Goal: Task Accomplishment & Management: Manage account settings

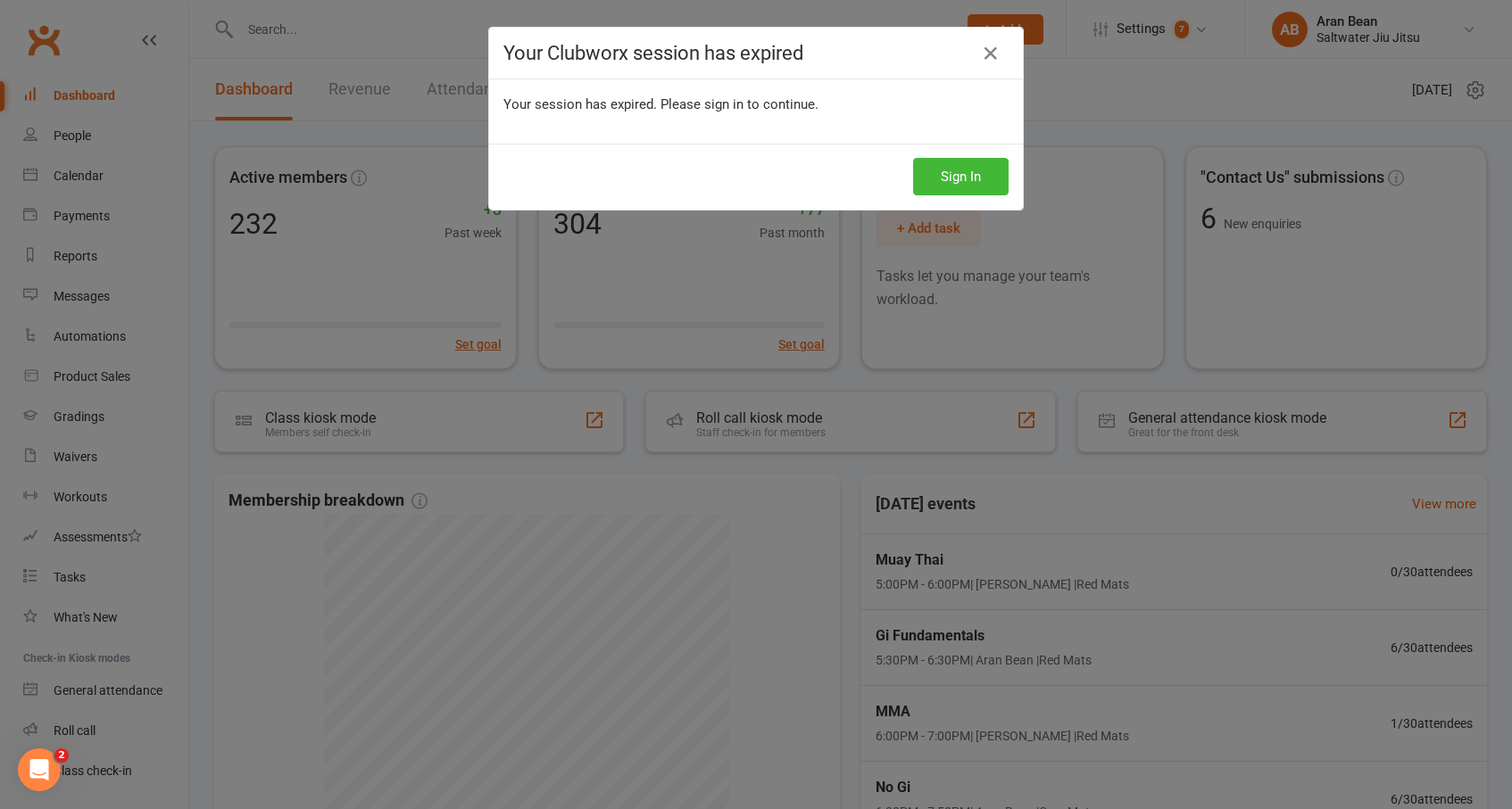
click at [1029, 5] on div "Your Clubworx session has expired Your session has expired. Please sign in to c…" at bounding box center [756, 404] width 1512 height 809
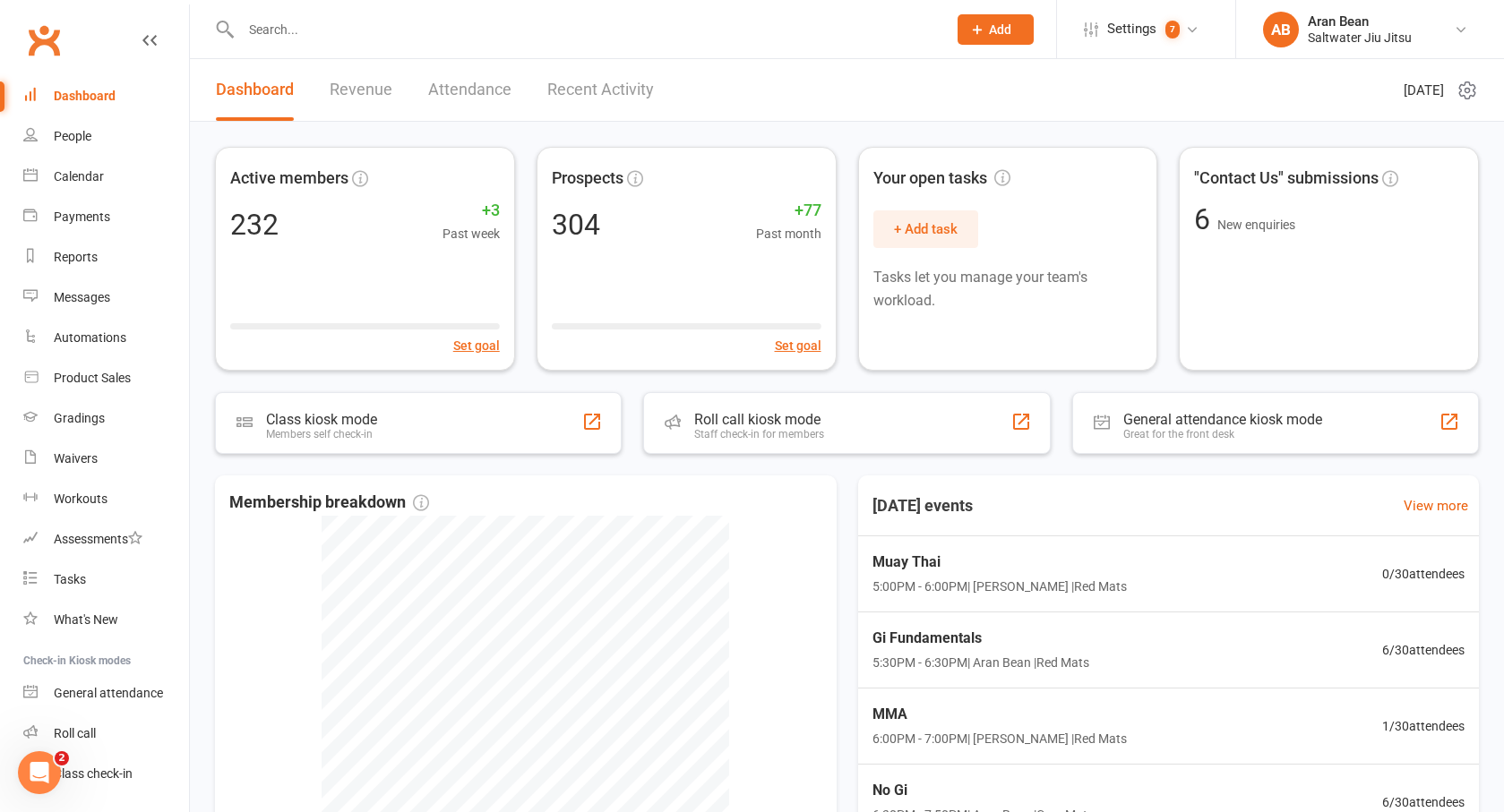
click at [306, 32] on input "text" at bounding box center [585, 29] width 699 height 25
type input "[PERSON_NAME]"
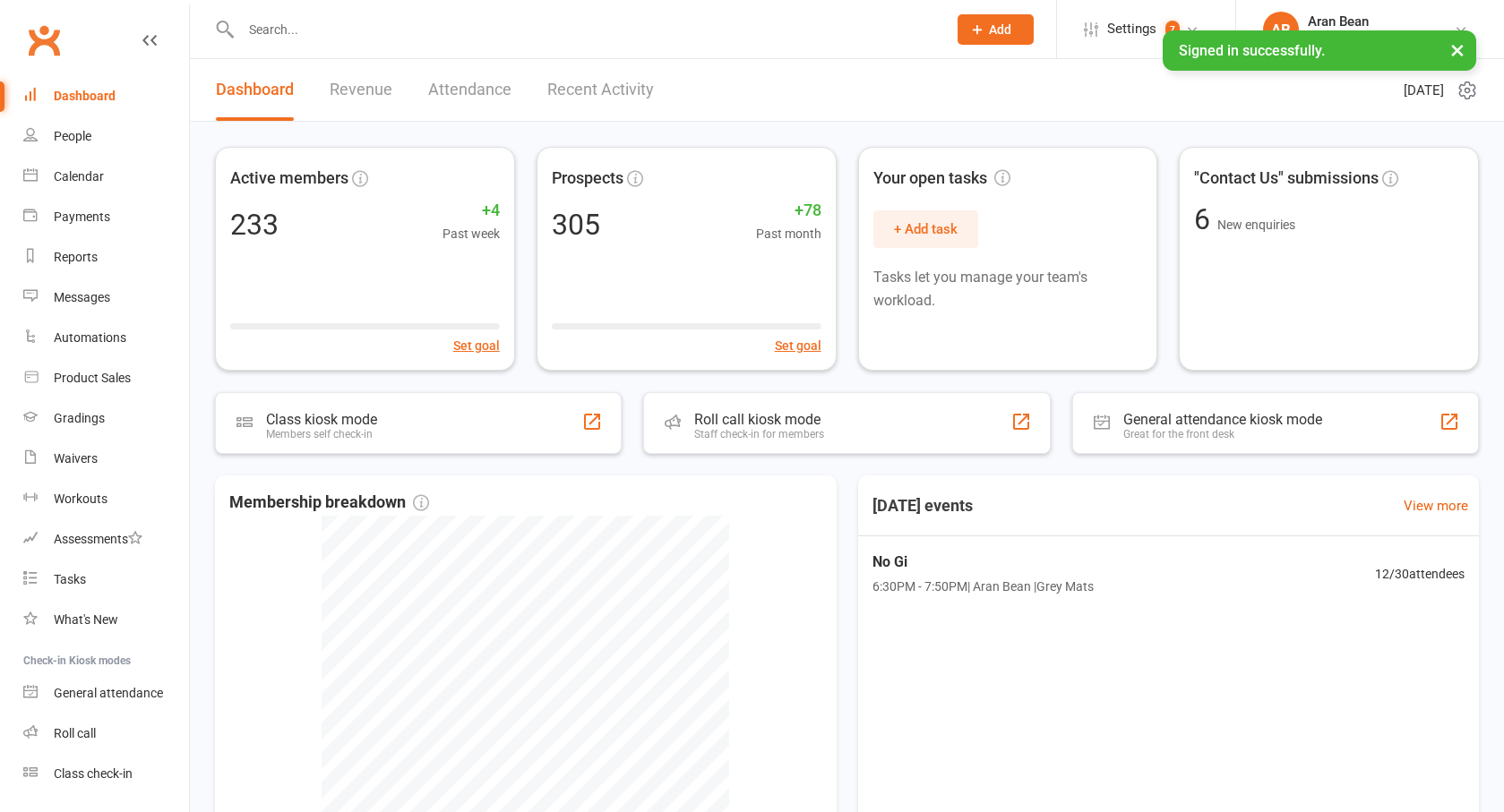
click at [312, 34] on input "text" at bounding box center [585, 29] width 699 height 25
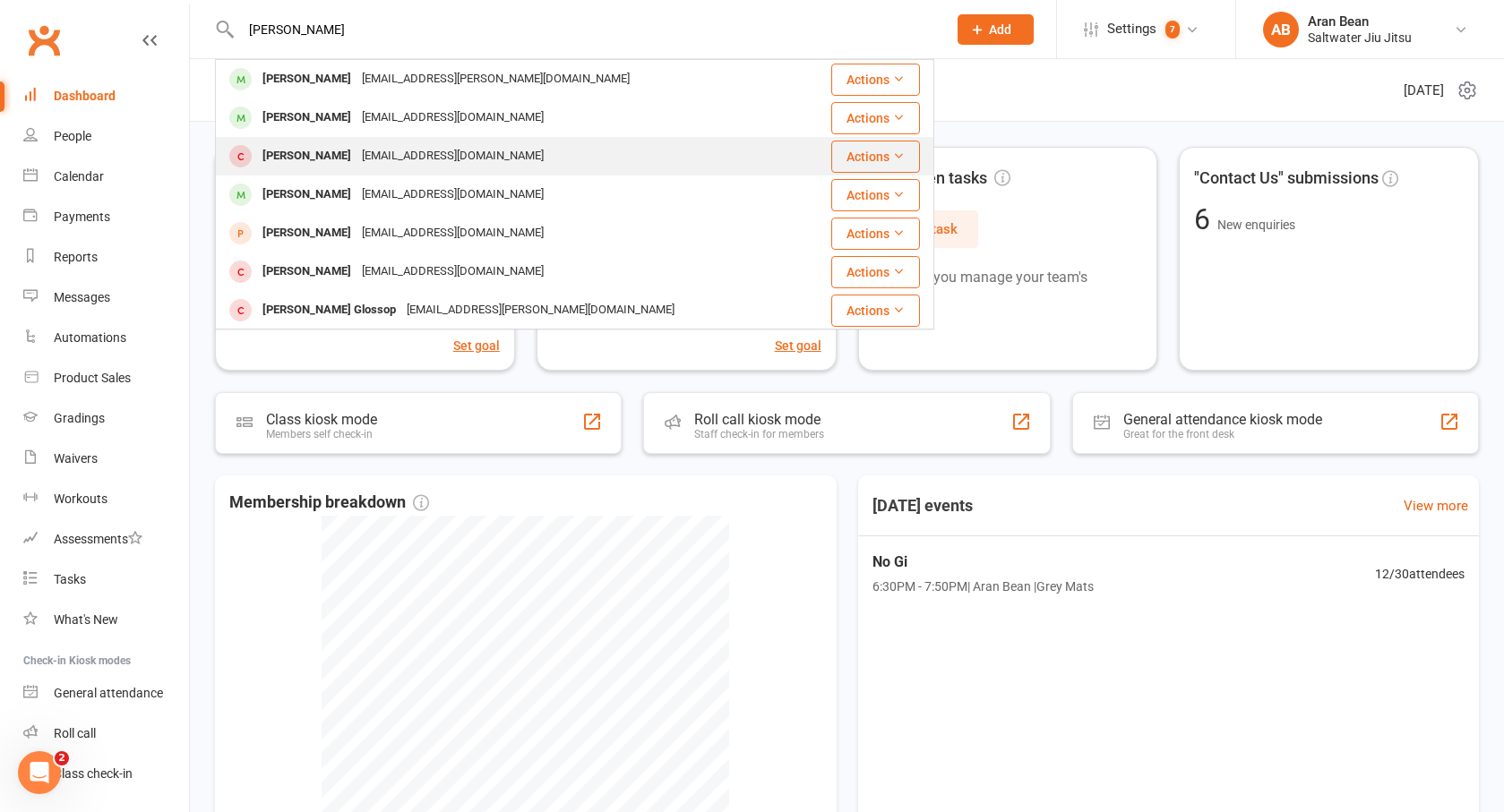
type input "[PERSON_NAME]"
click at [319, 150] on div "[PERSON_NAME]" at bounding box center [307, 156] width 99 height 26
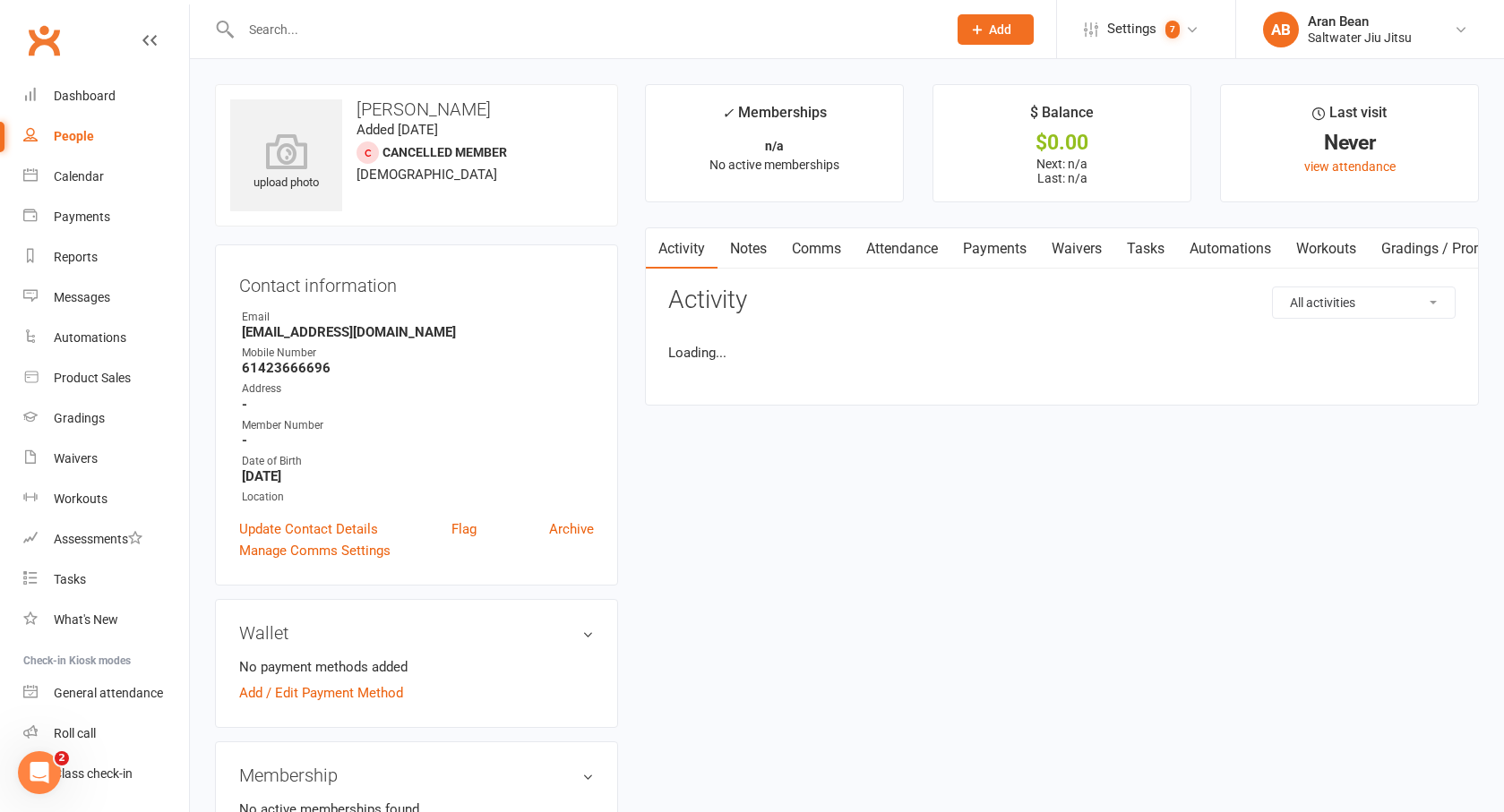
click at [303, 31] on input "text" at bounding box center [585, 29] width 699 height 25
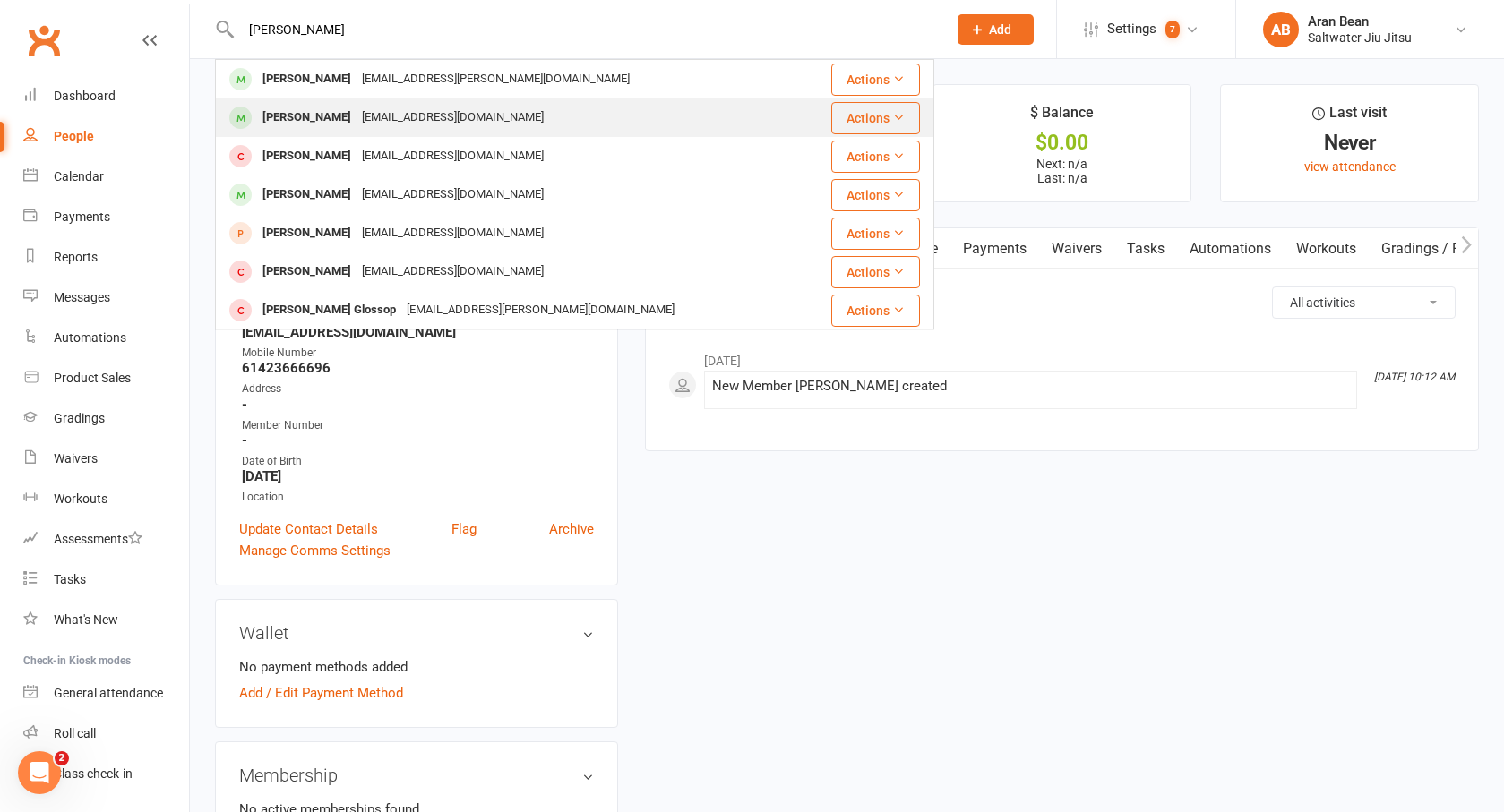
type input "[PERSON_NAME]"
click at [307, 121] on div "[PERSON_NAME]" at bounding box center [307, 118] width 99 height 26
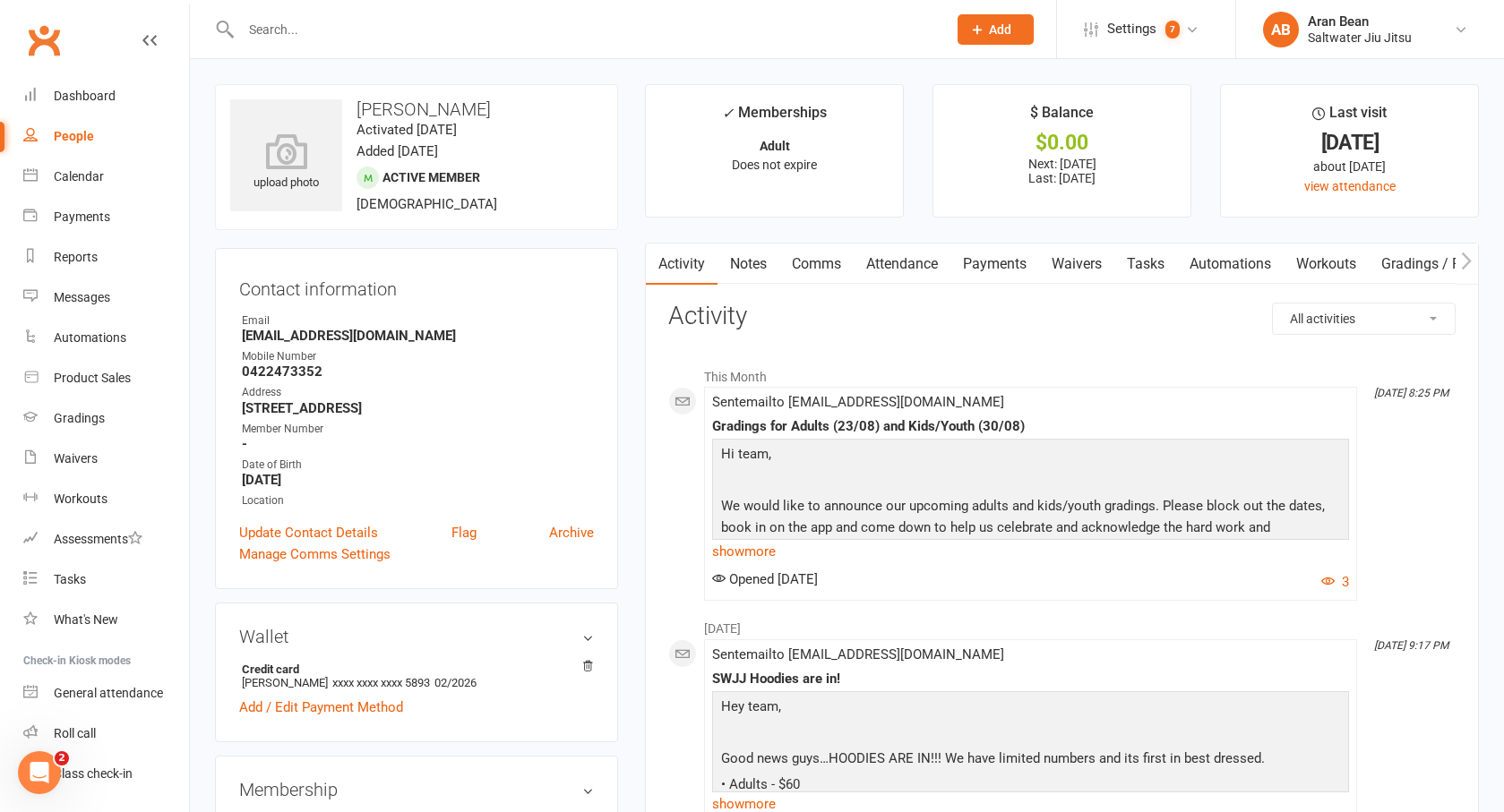
click at [1000, 263] on link "Payments" at bounding box center [995, 264] width 89 height 41
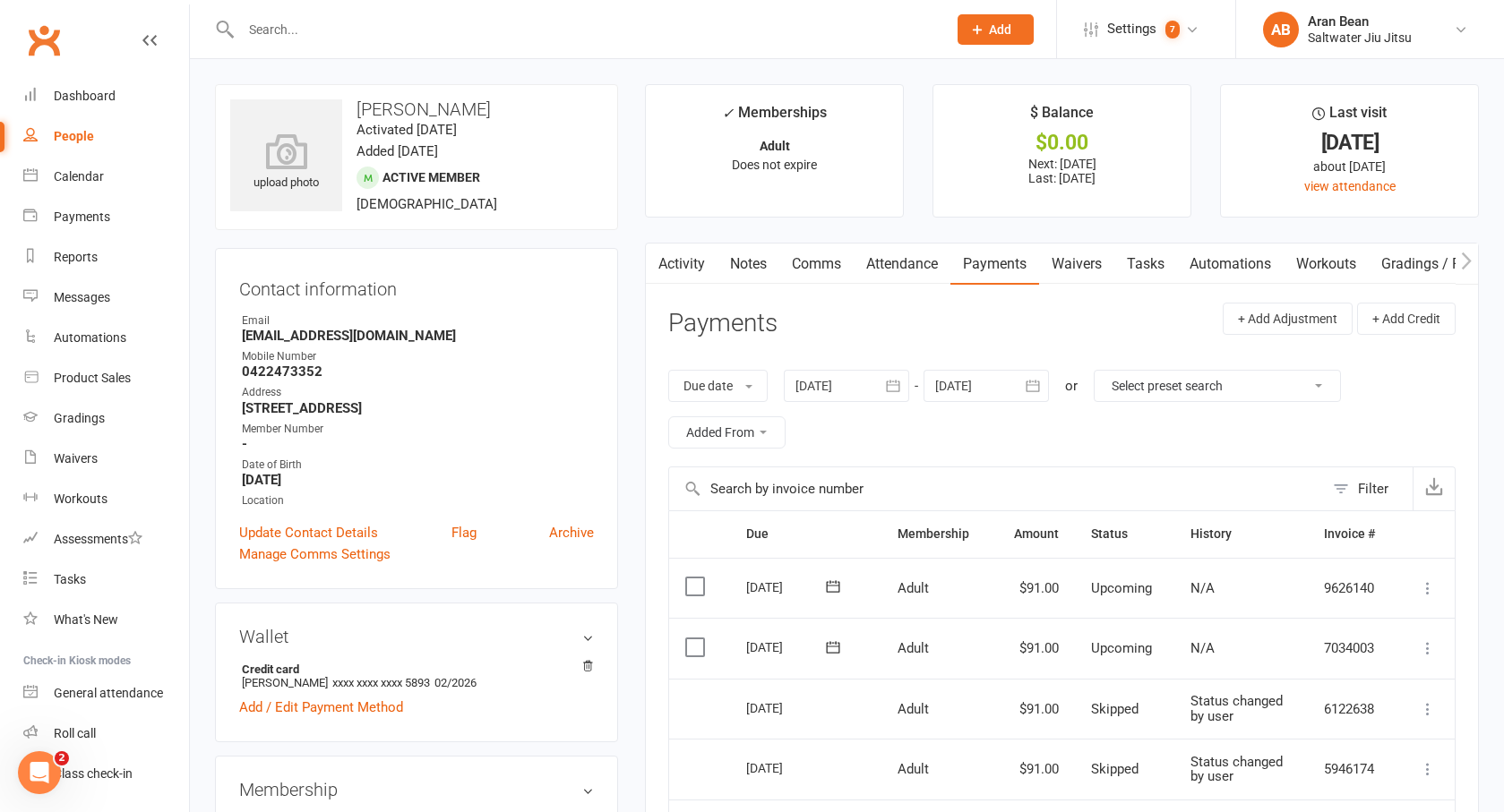
scroll to position [333, 0]
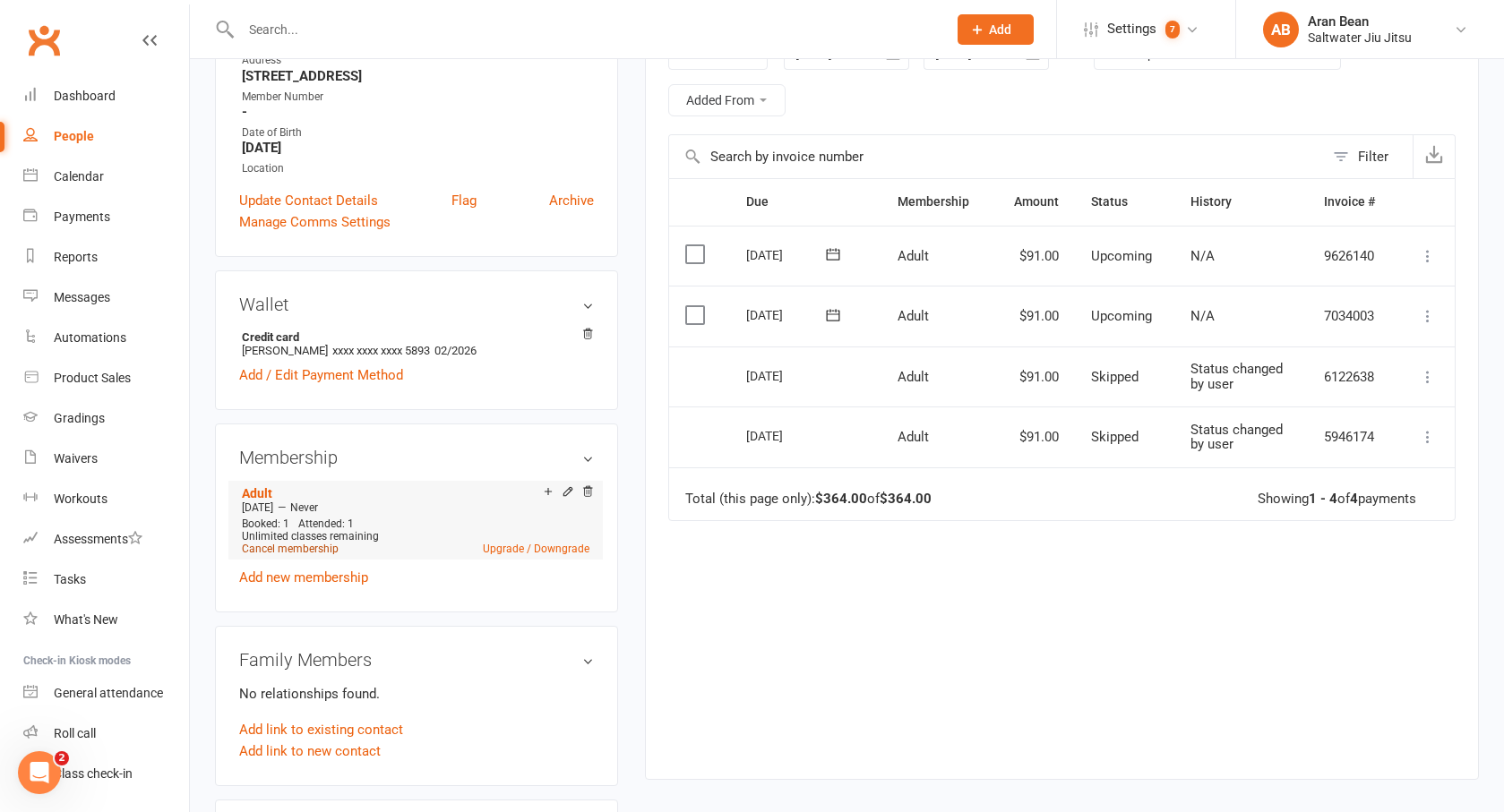
click at [314, 555] on link "Cancel membership" at bounding box center [291, 548] width 97 height 12
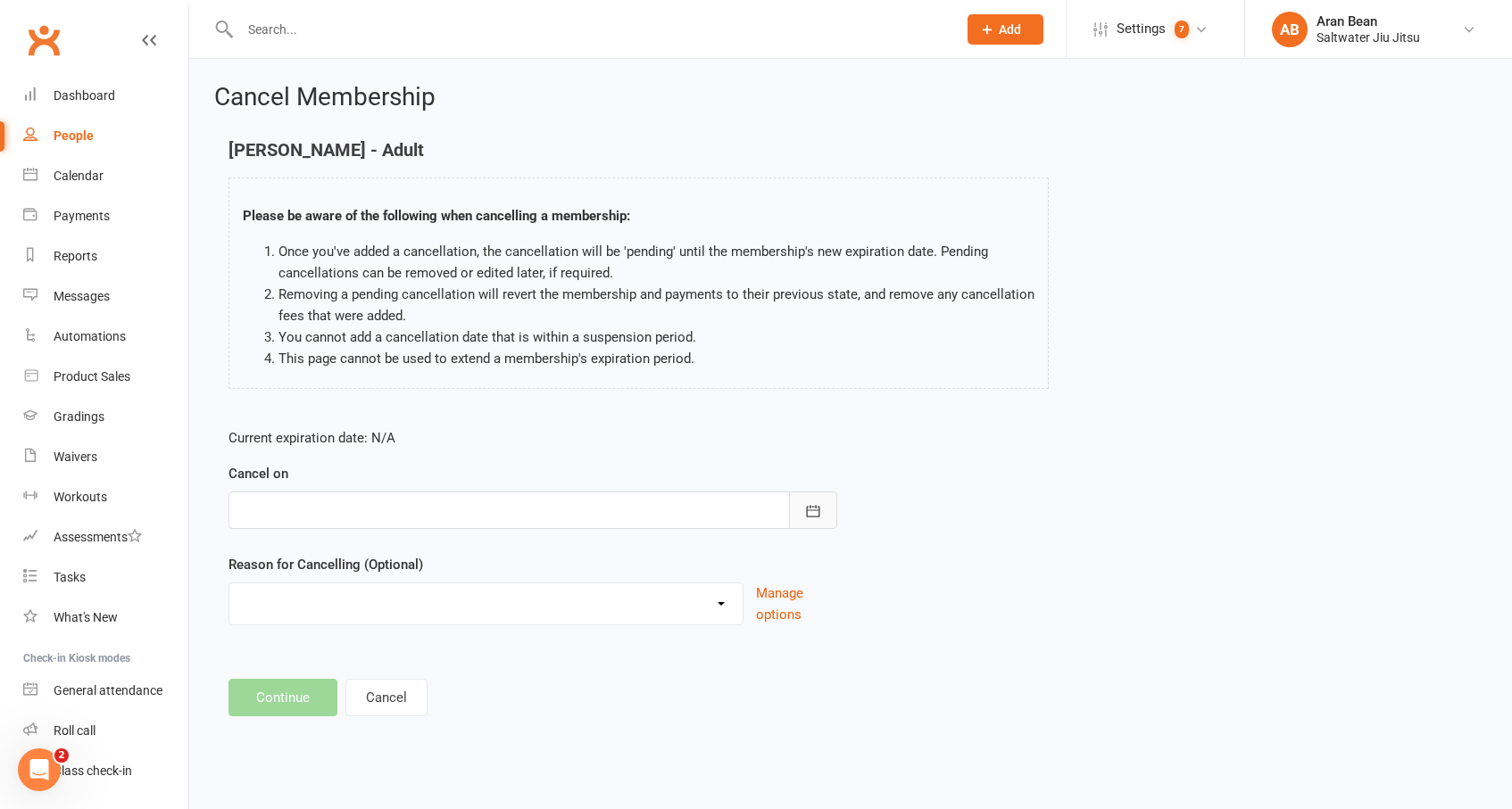
click at [823, 511] on button "button" at bounding box center [813, 510] width 48 height 37
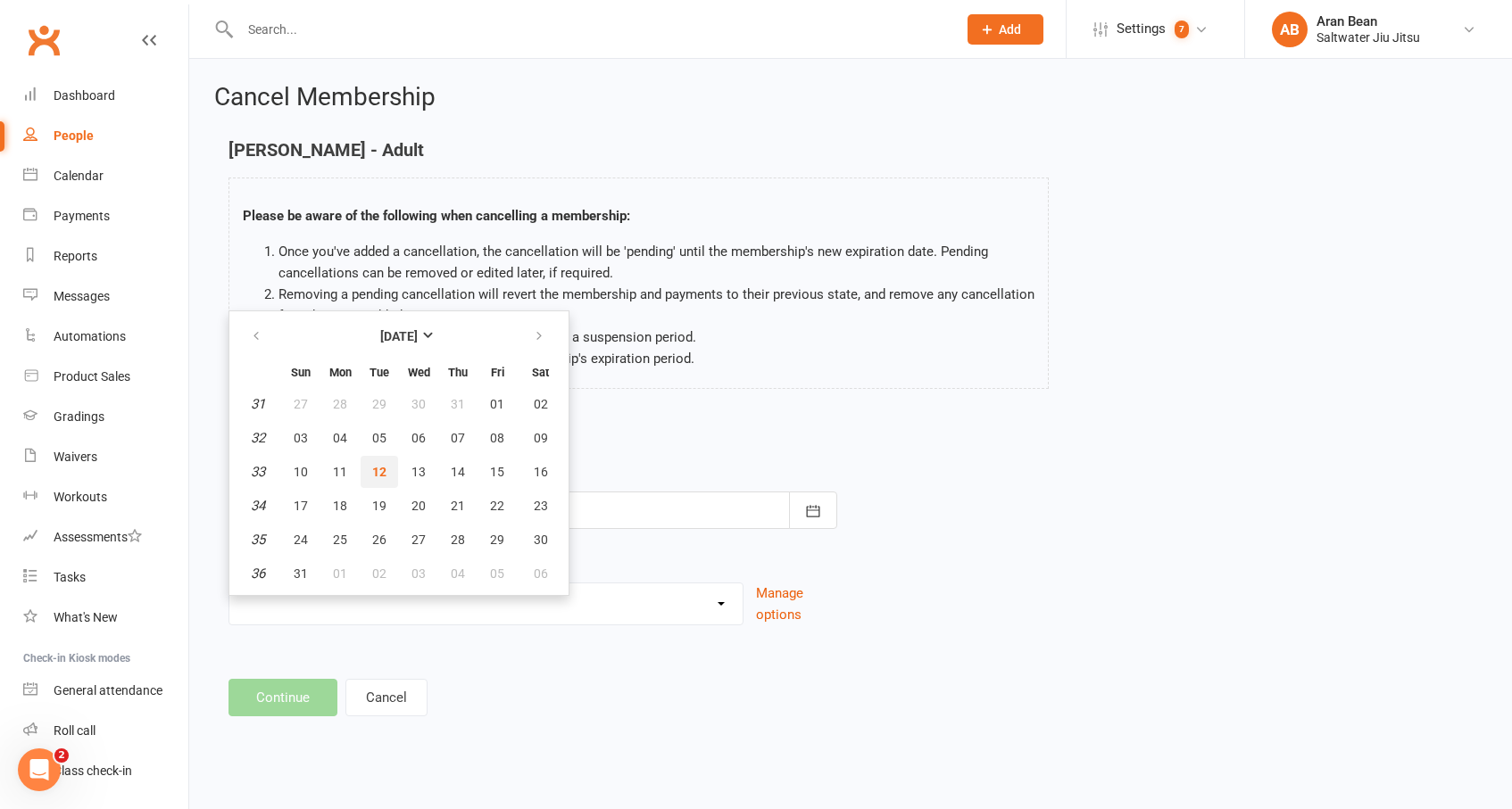
click at [389, 474] on button "12" at bounding box center [379, 472] width 37 height 33
type input "12 Aug 2025"
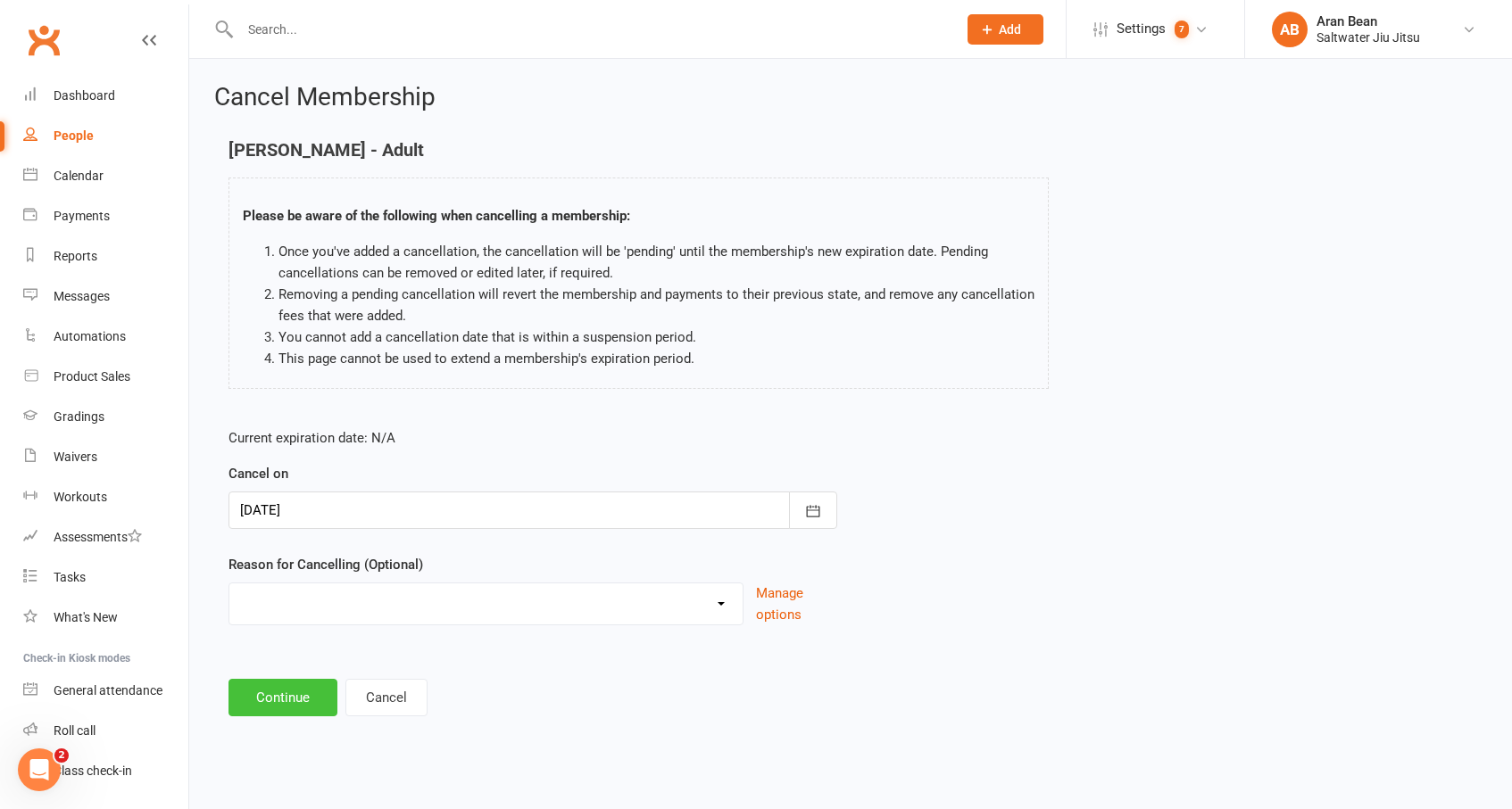
click at [282, 701] on button "Continue" at bounding box center [282, 697] width 109 height 37
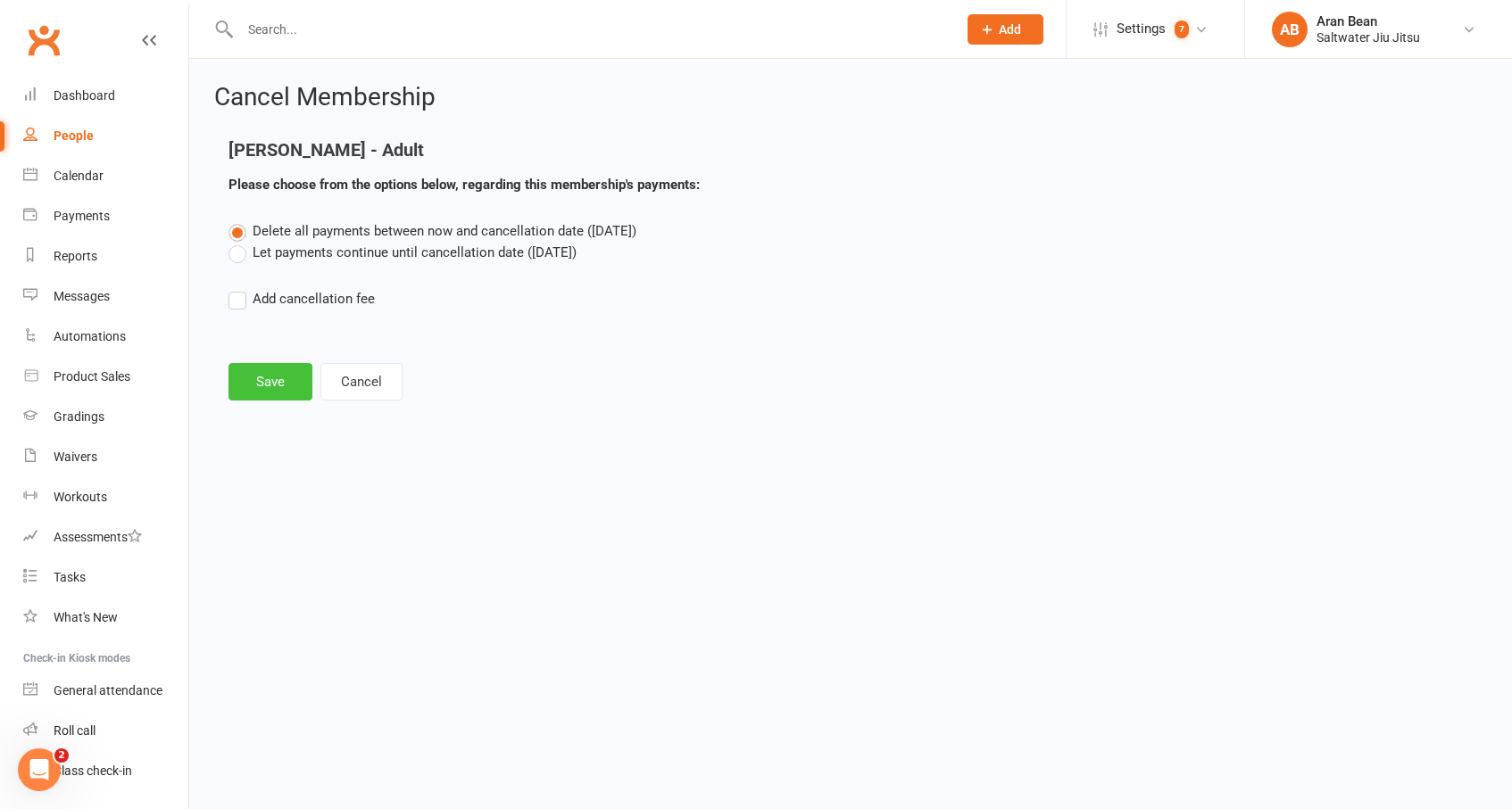
click at [252, 384] on button "Save" at bounding box center [270, 382] width 84 height 37
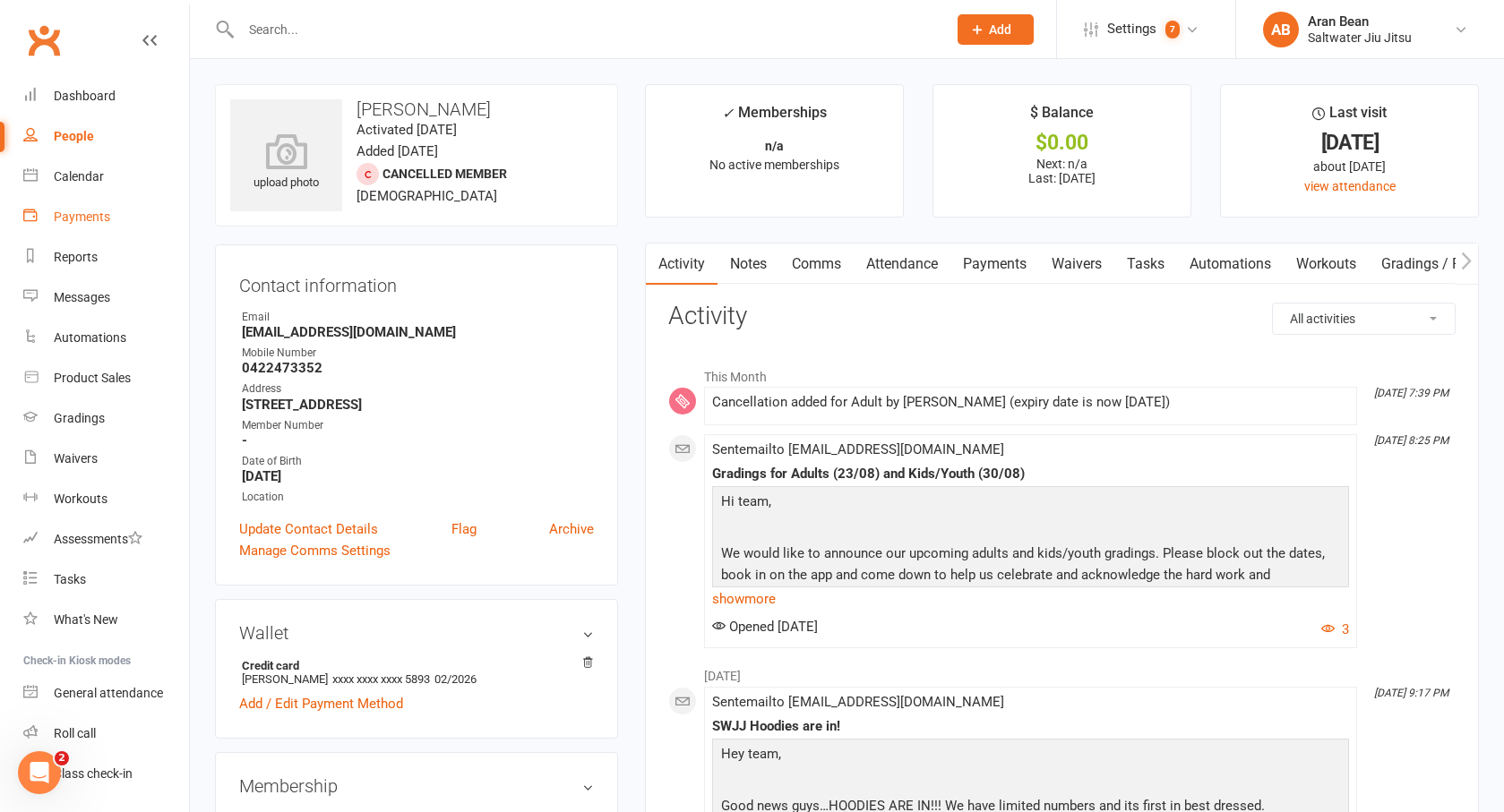
click at [84, 221] on div "Payments" at bounding box center [82, 216] width 56 height 14
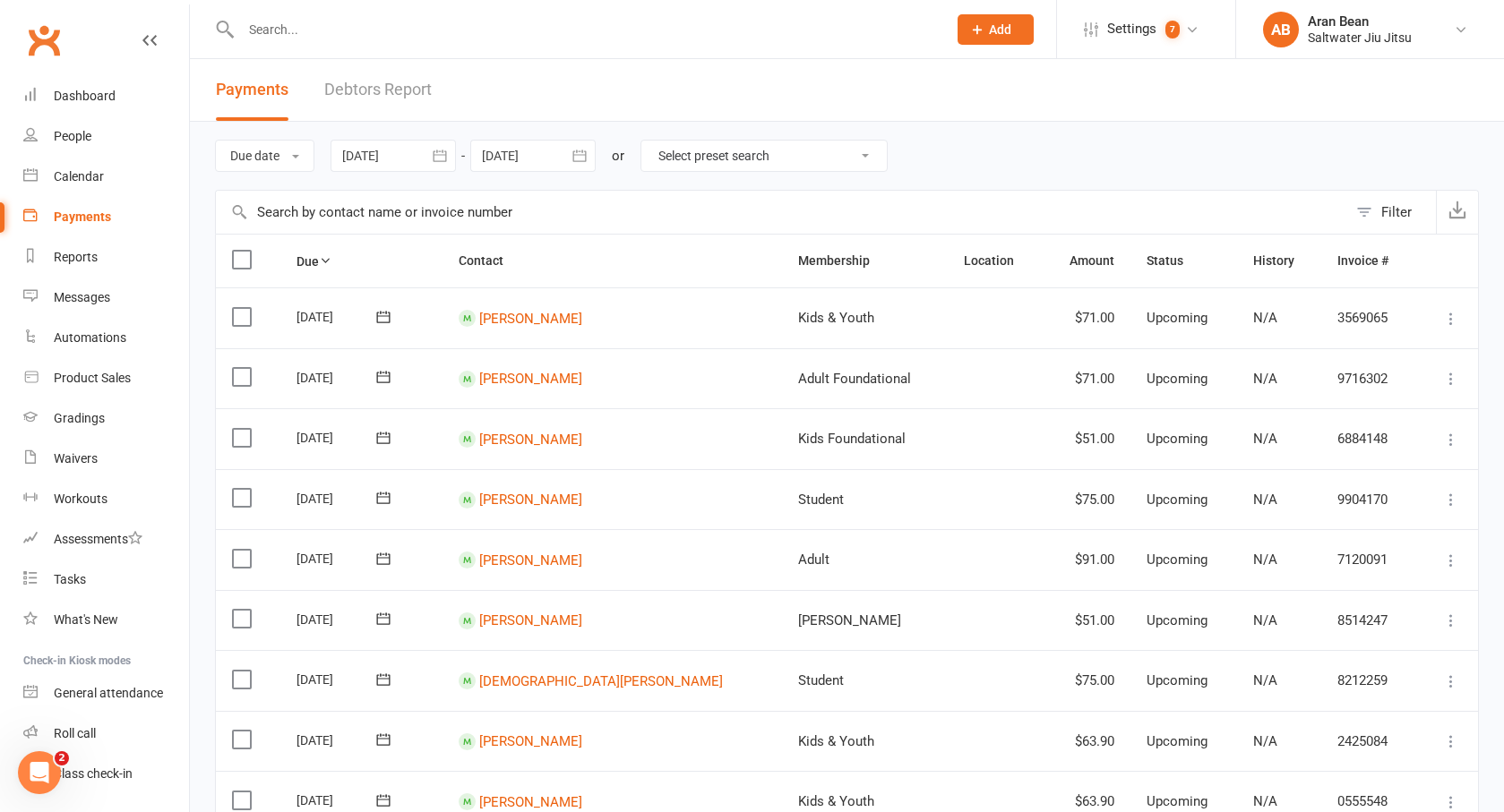
click at [374, 75] on link "Debtors Report" at bounding box center [378, 90] width 107 height 62
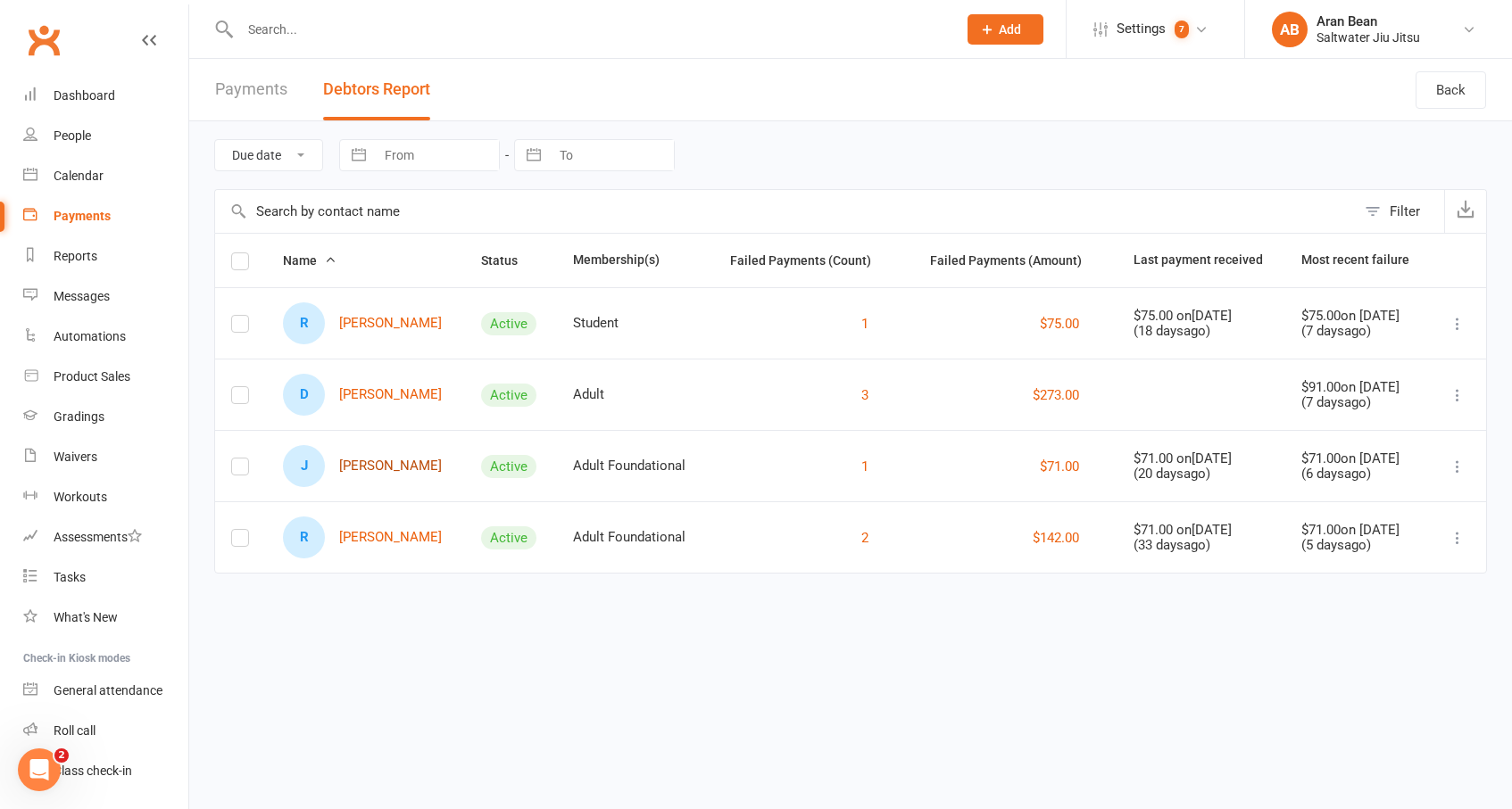
click at [378, 476] on link "J Jason Fasser" at bounding box center [362, 465] width 159 height 42
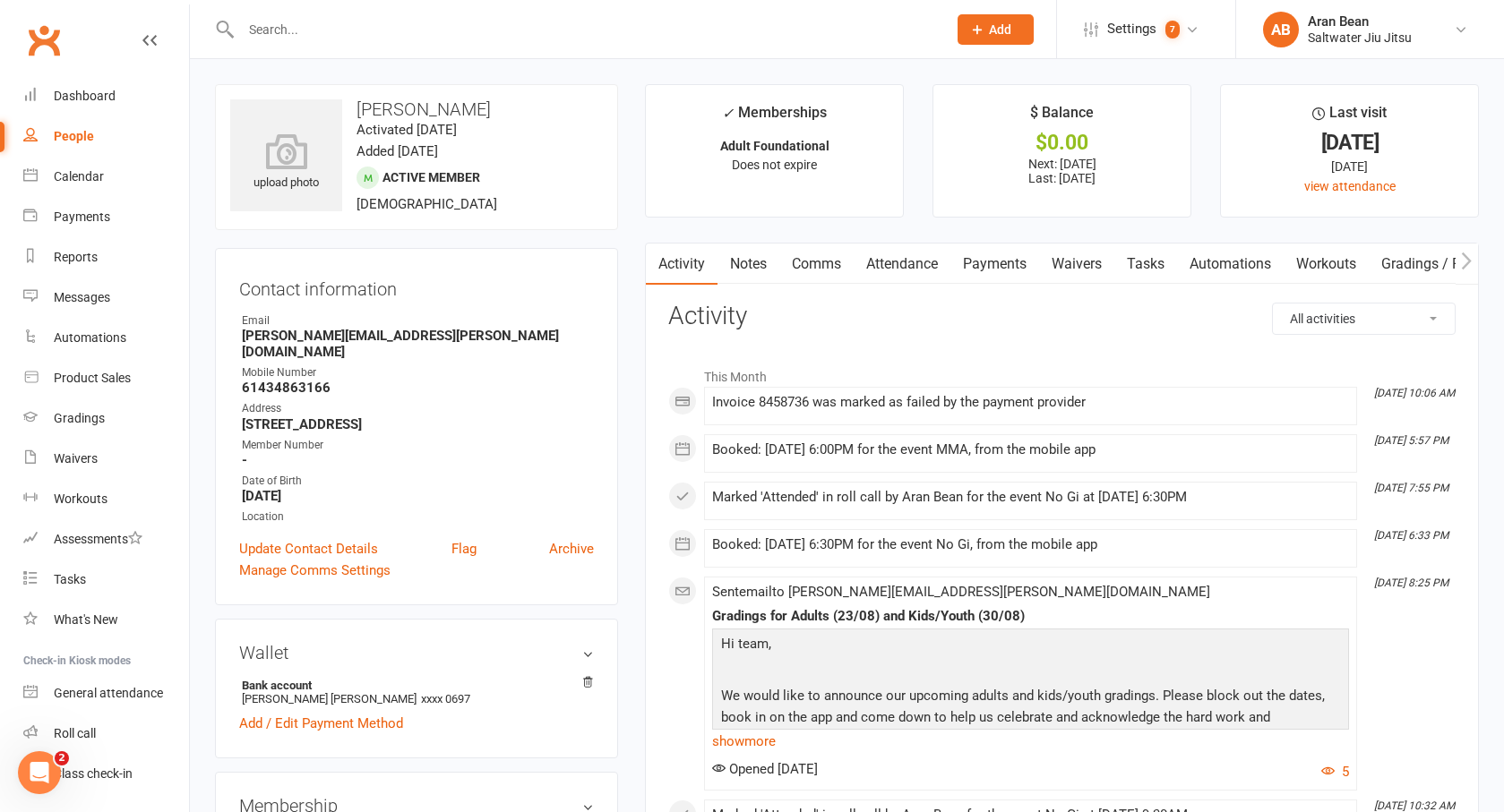
click at [1022, 268] on link "Payments" at bounding box center [995, 264] width 89 height 41
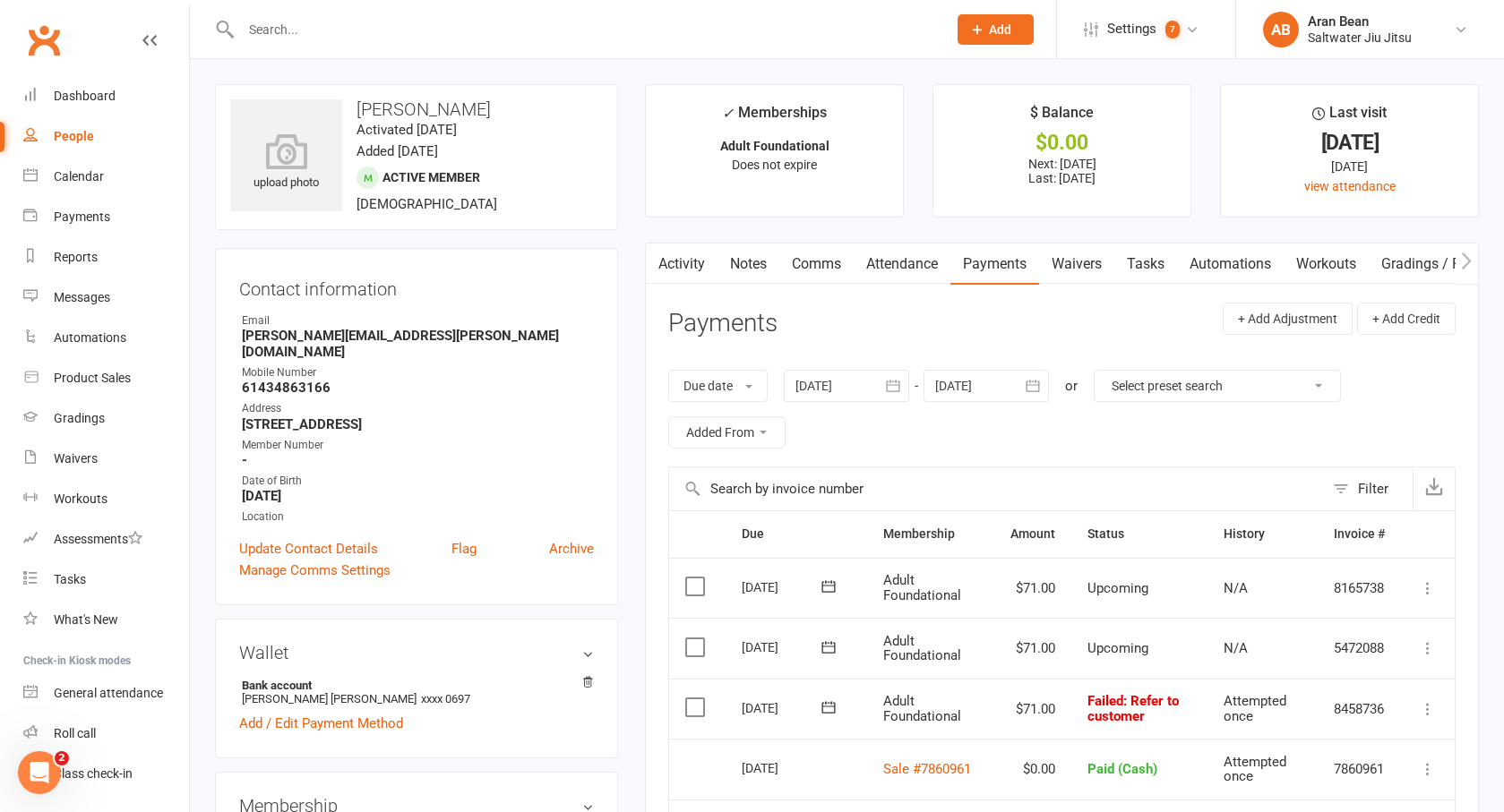
scroll to position [131, 0]
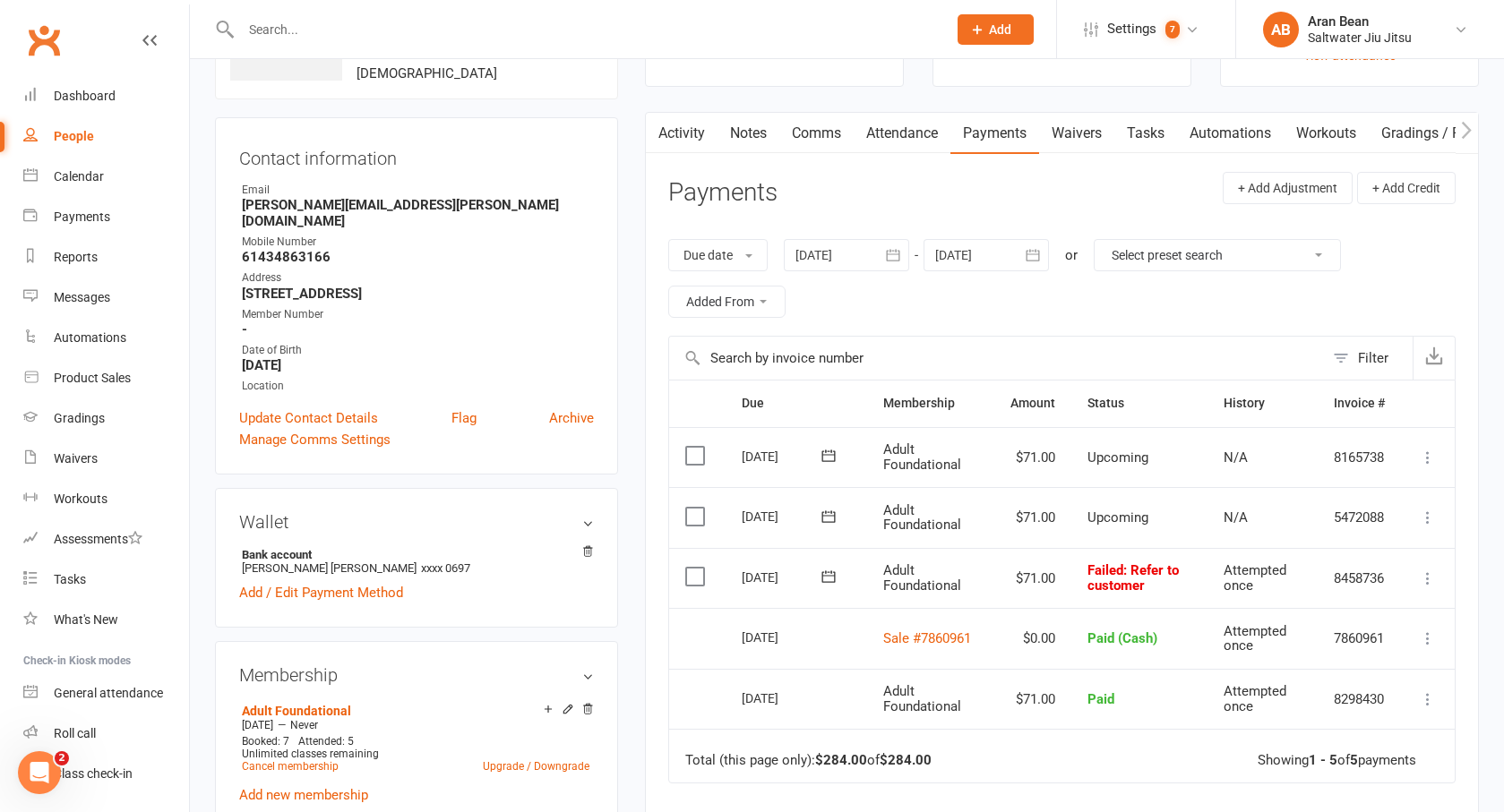
click at [831, 578] on icon at bounding box center [829, 576] width 13 height 11
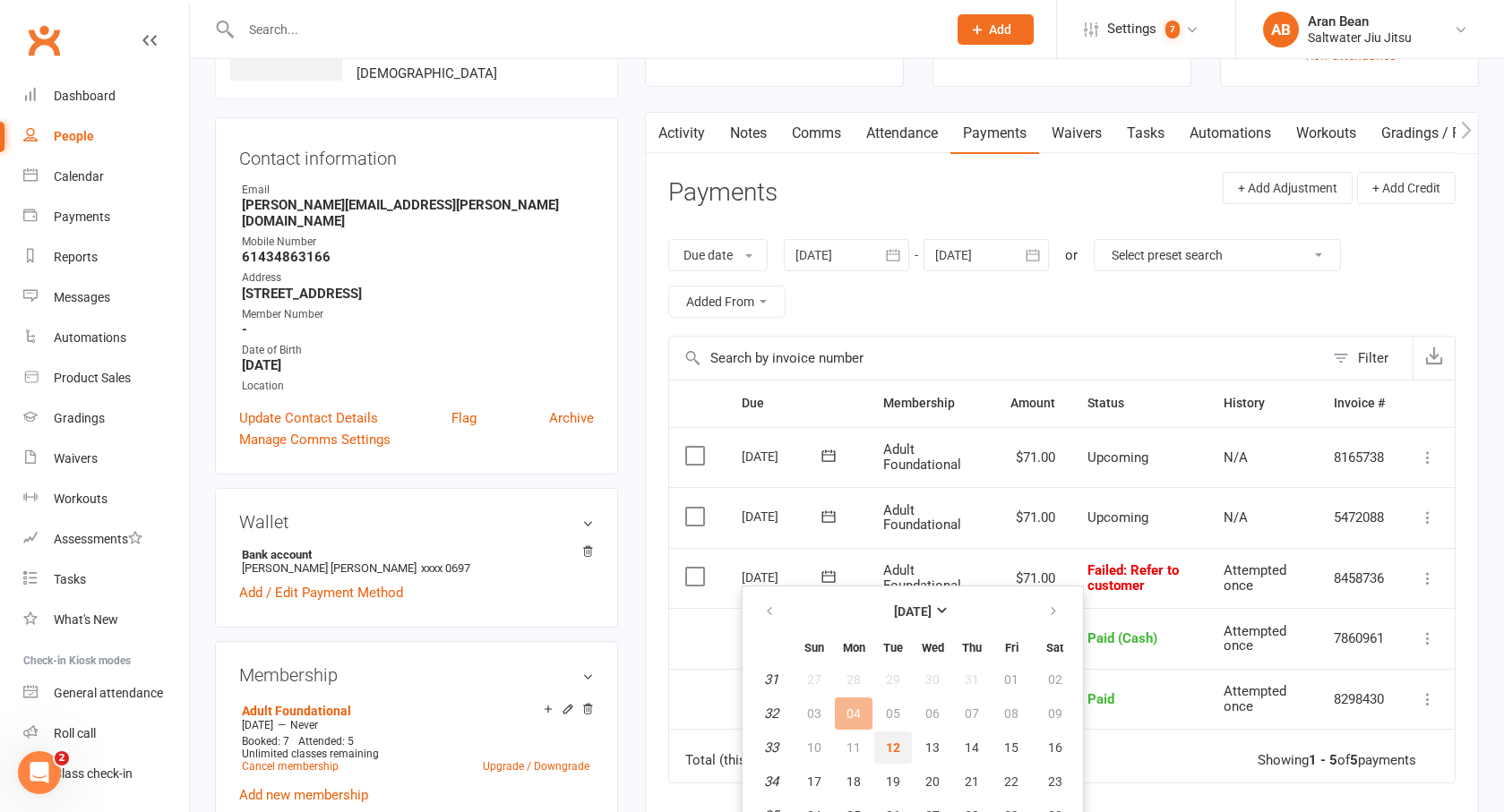
click at [890, 738] on button "12" at bounding box center [893, 748] width 37 height 33
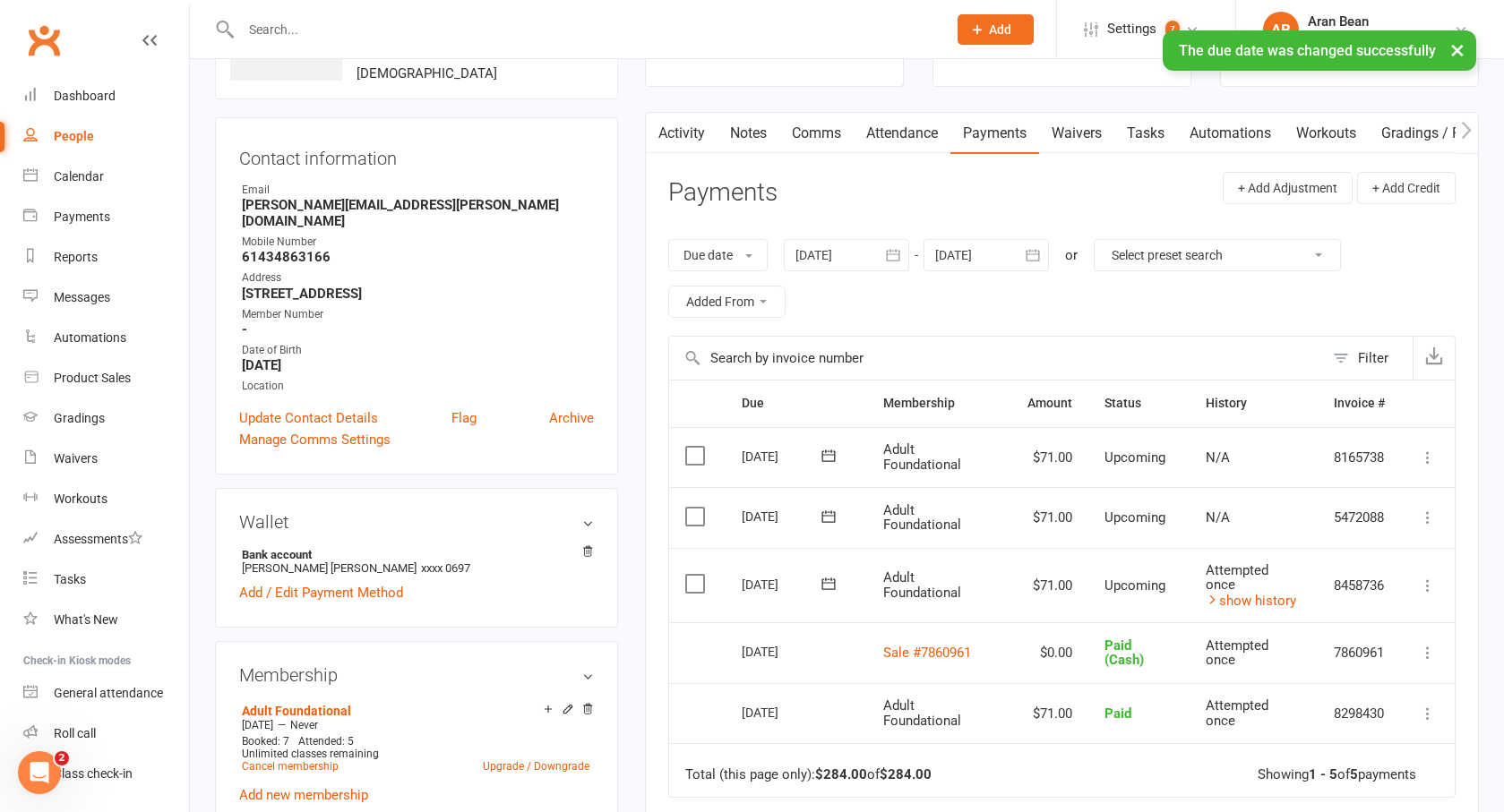
click at [96, 140] on link "People" at bounding box center [106, 136] width 165 height 40
select select "100"
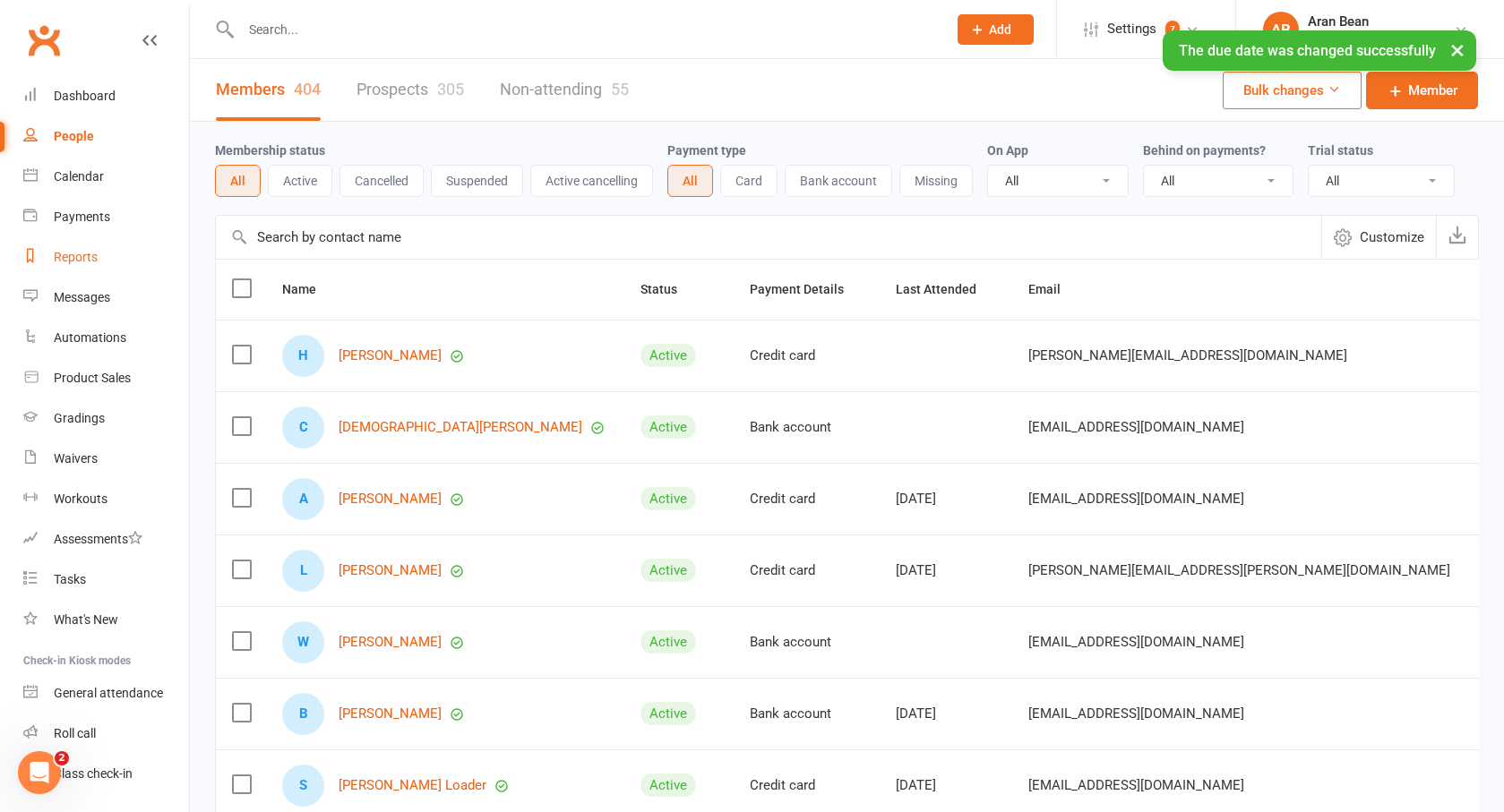
click at [98, 243] on link "Reports" at bounding box center [106, 257] width 165 height 40
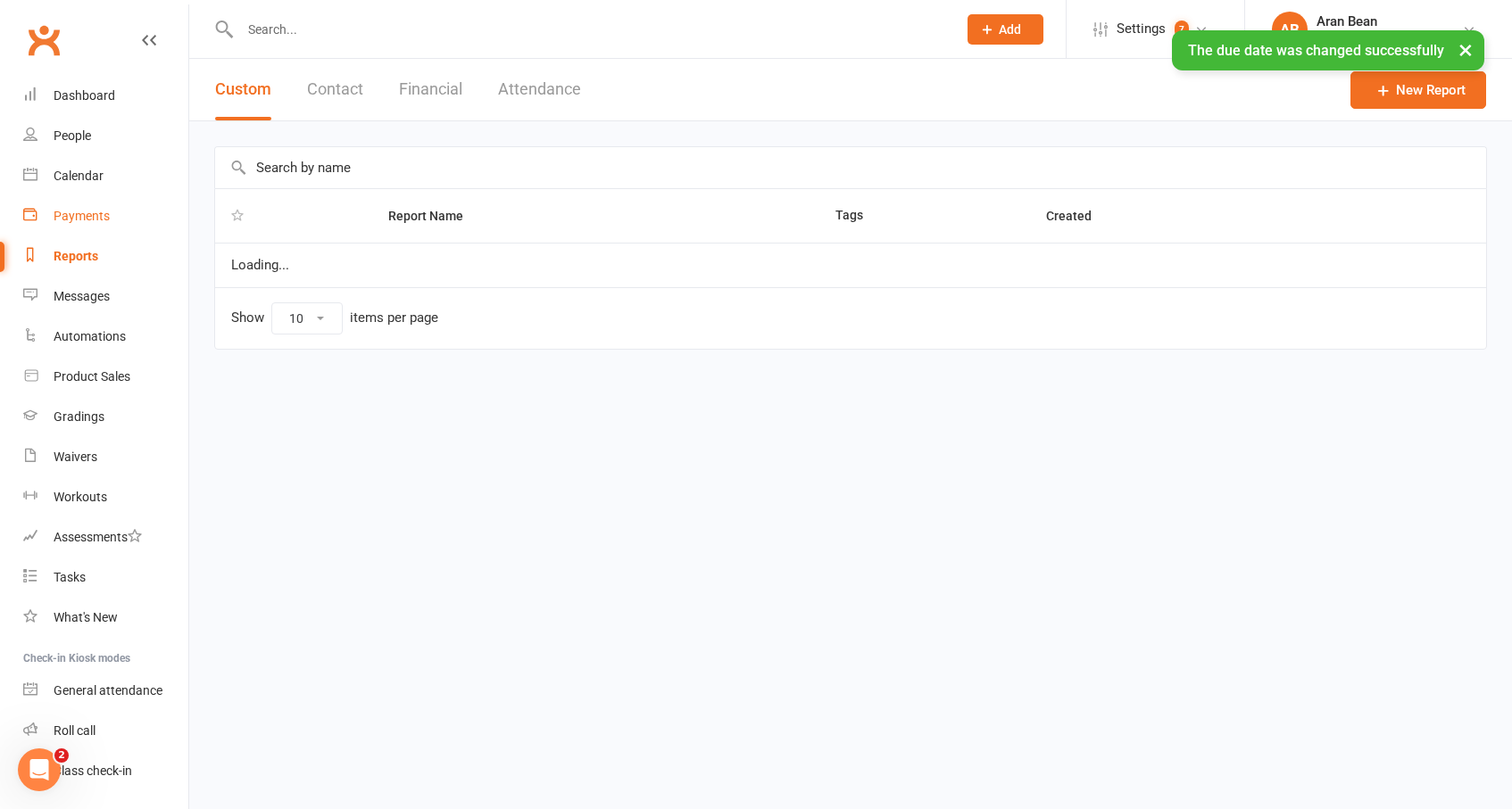
click at [97, 213] on div "Payments" at bounding box center [82, 215] width 56 height 14
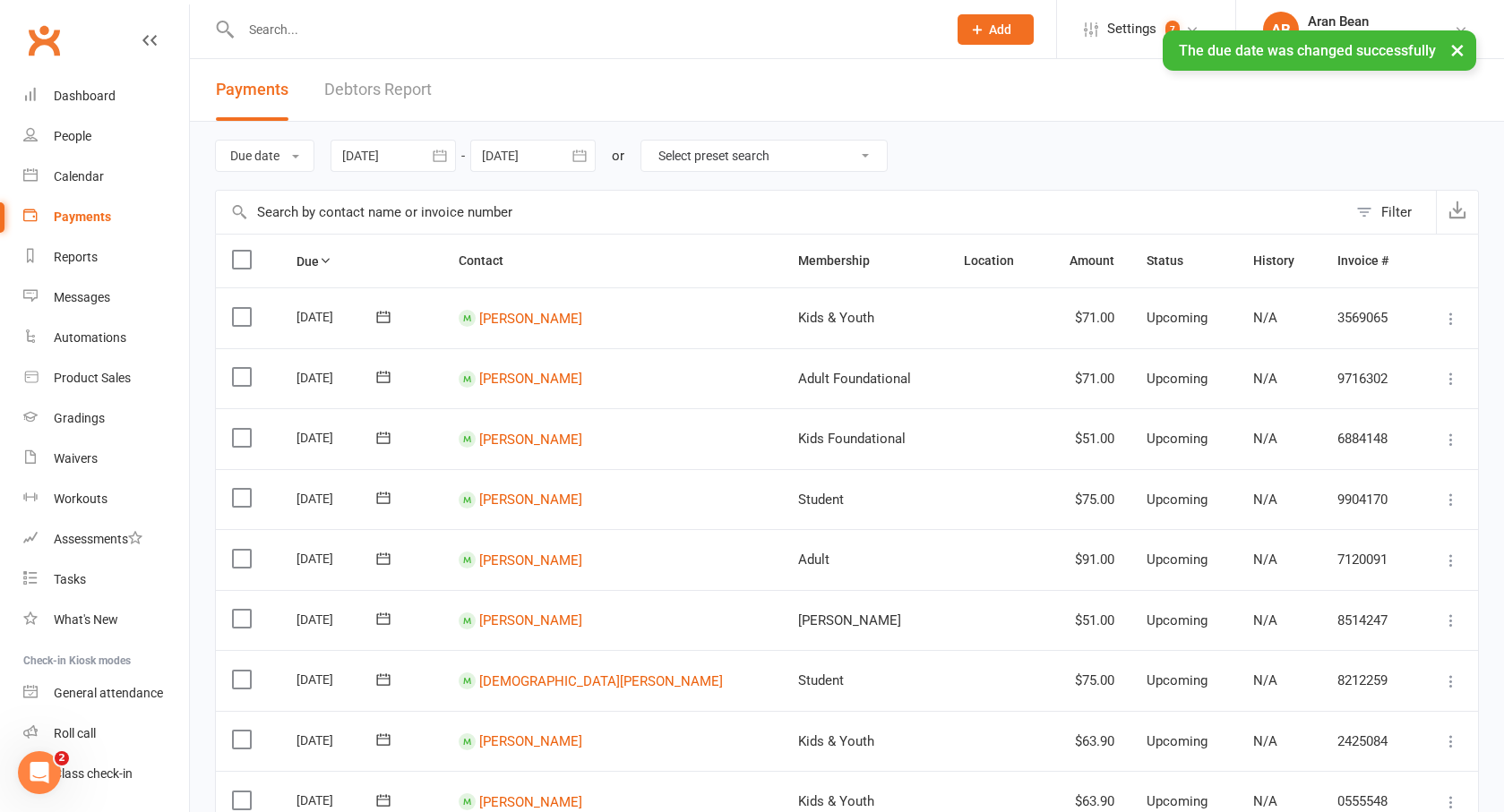
click at [389, 102] on link "Debtors Report" at bounding box center [378, 90] width 107 height 62
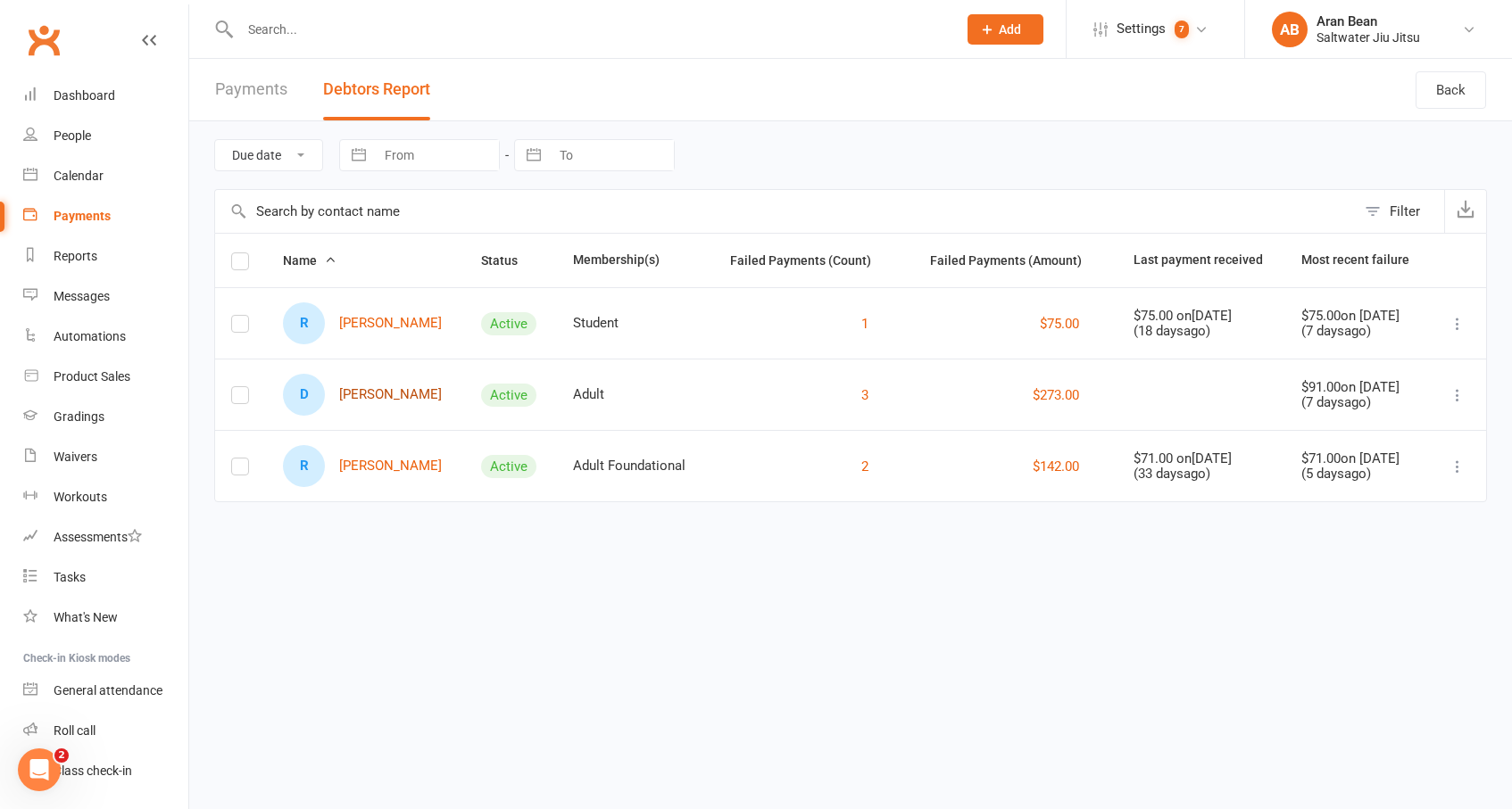
click at [397, 397] on link "D Daniel Comben" at bounding box center [362, 395] width 159 height 42
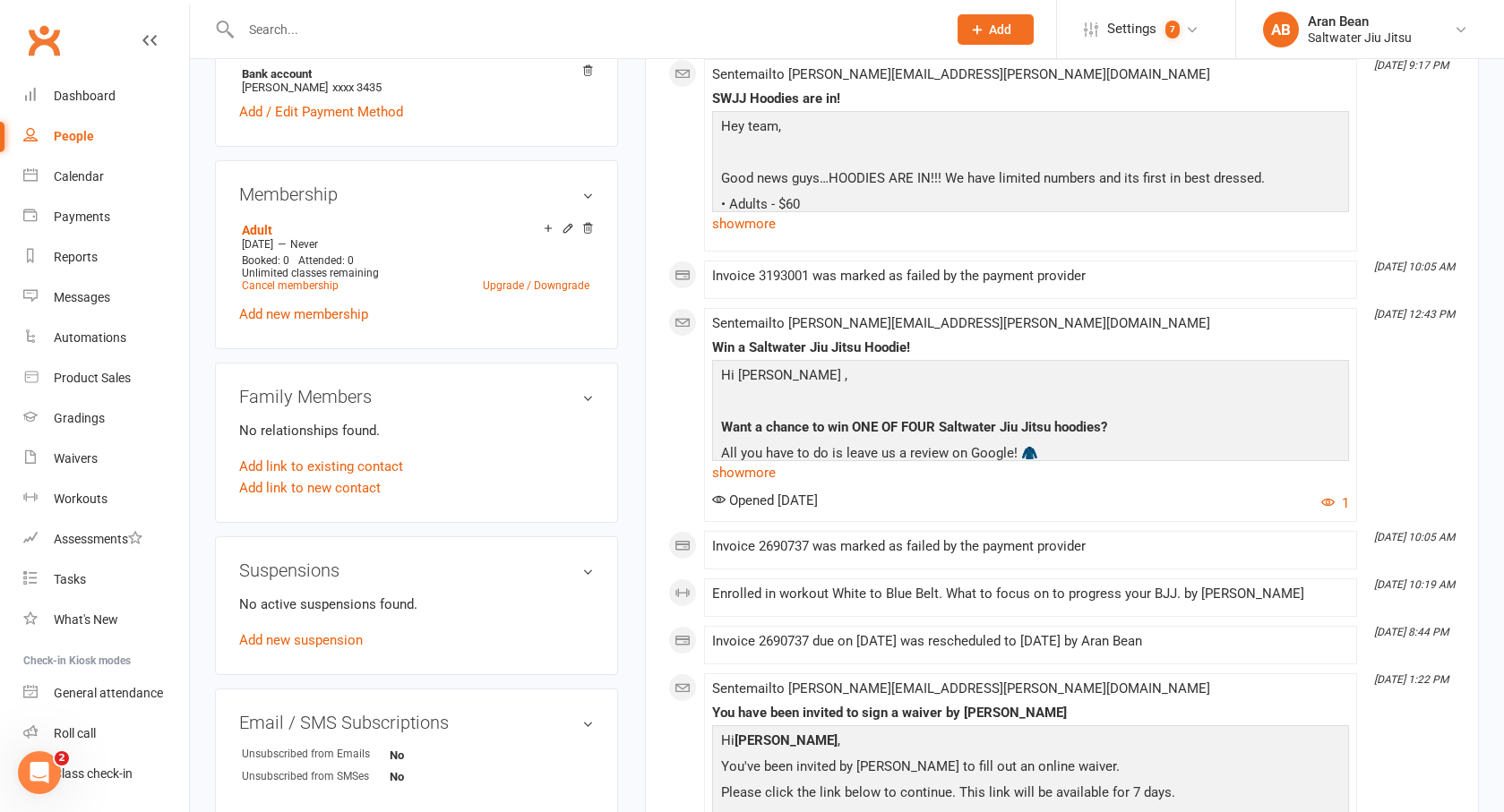
scroll to position [847, 0]
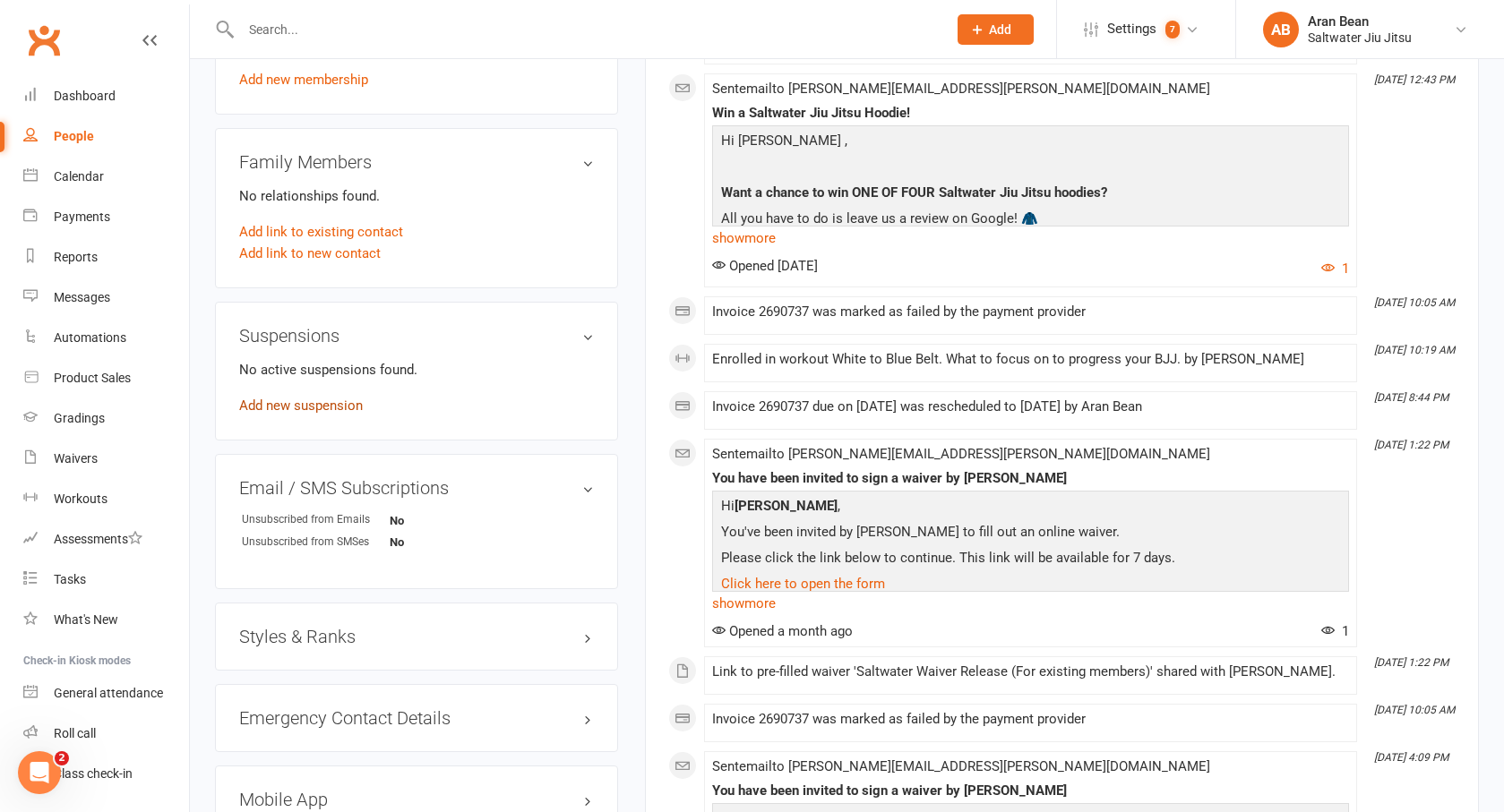
click at [316, 398] on link "Add new suspension" at bounding box center [301, 406] width 123 height 16
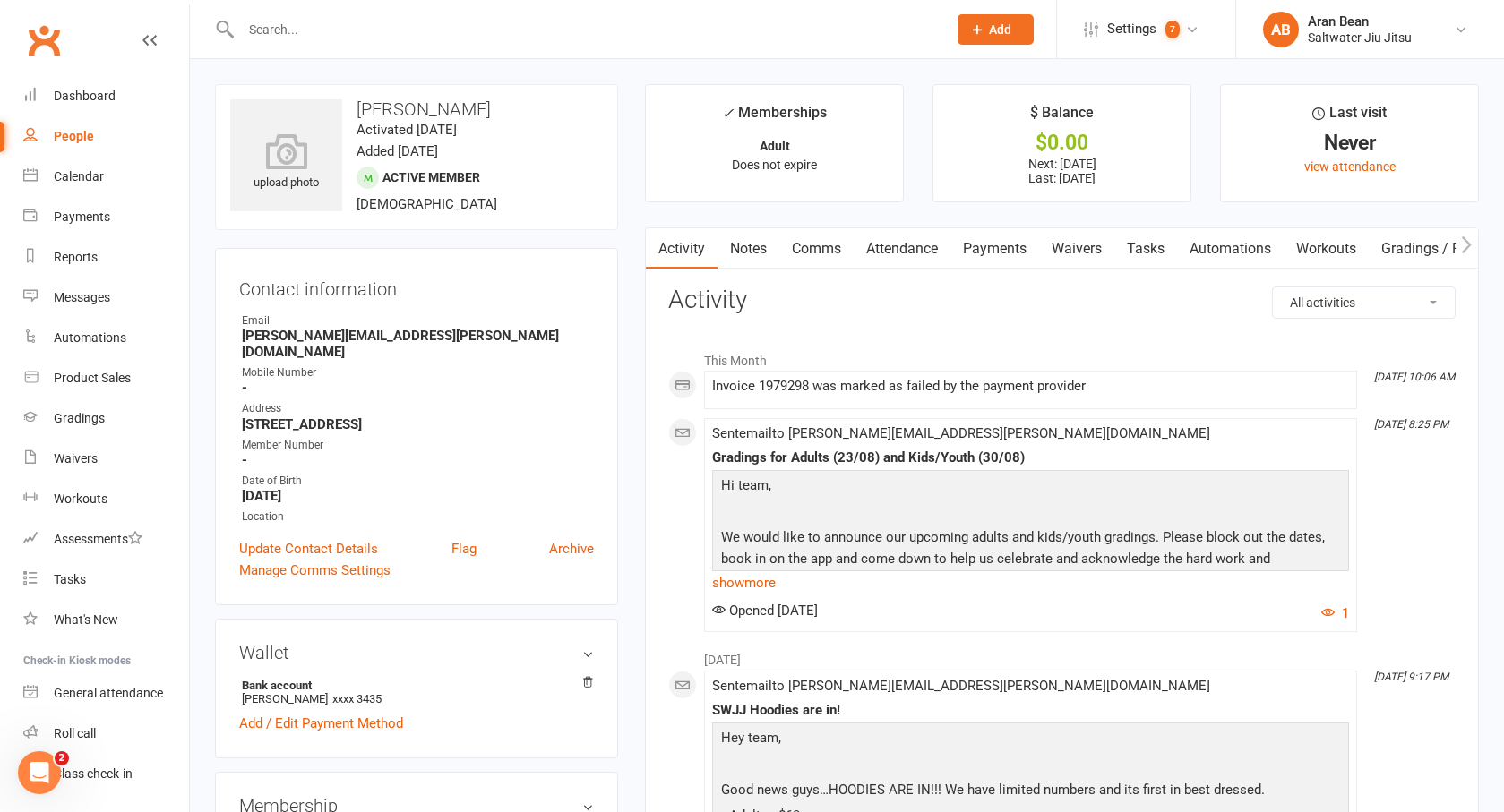
click at [1036, 249] on link "Payments" at bounding box center [995, 249] width 89 height 41
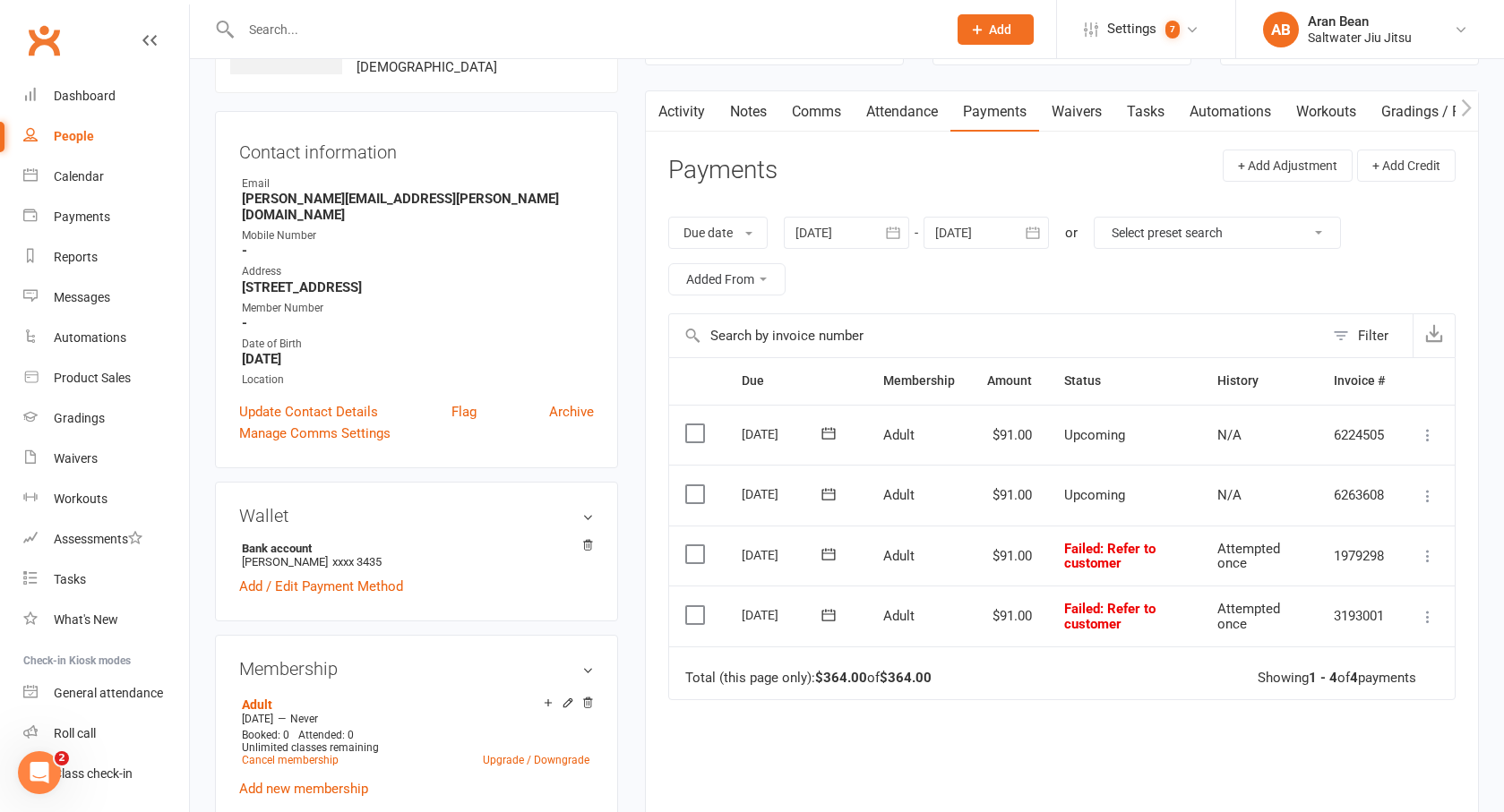
scroll to position [122, 0]
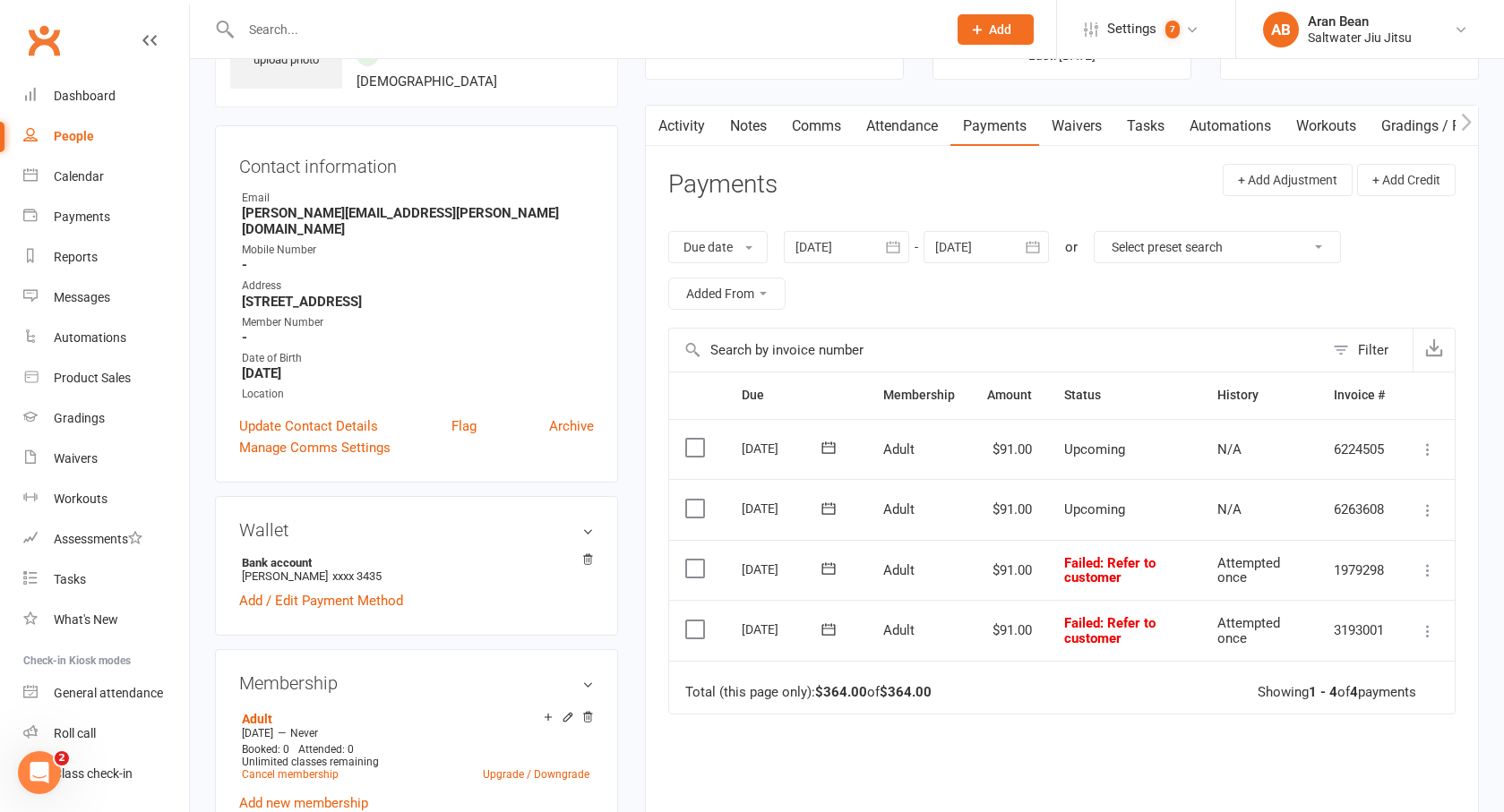
click at [895, 131] on link "Attendance" at bounding box center [902, 126] width 97 height 41
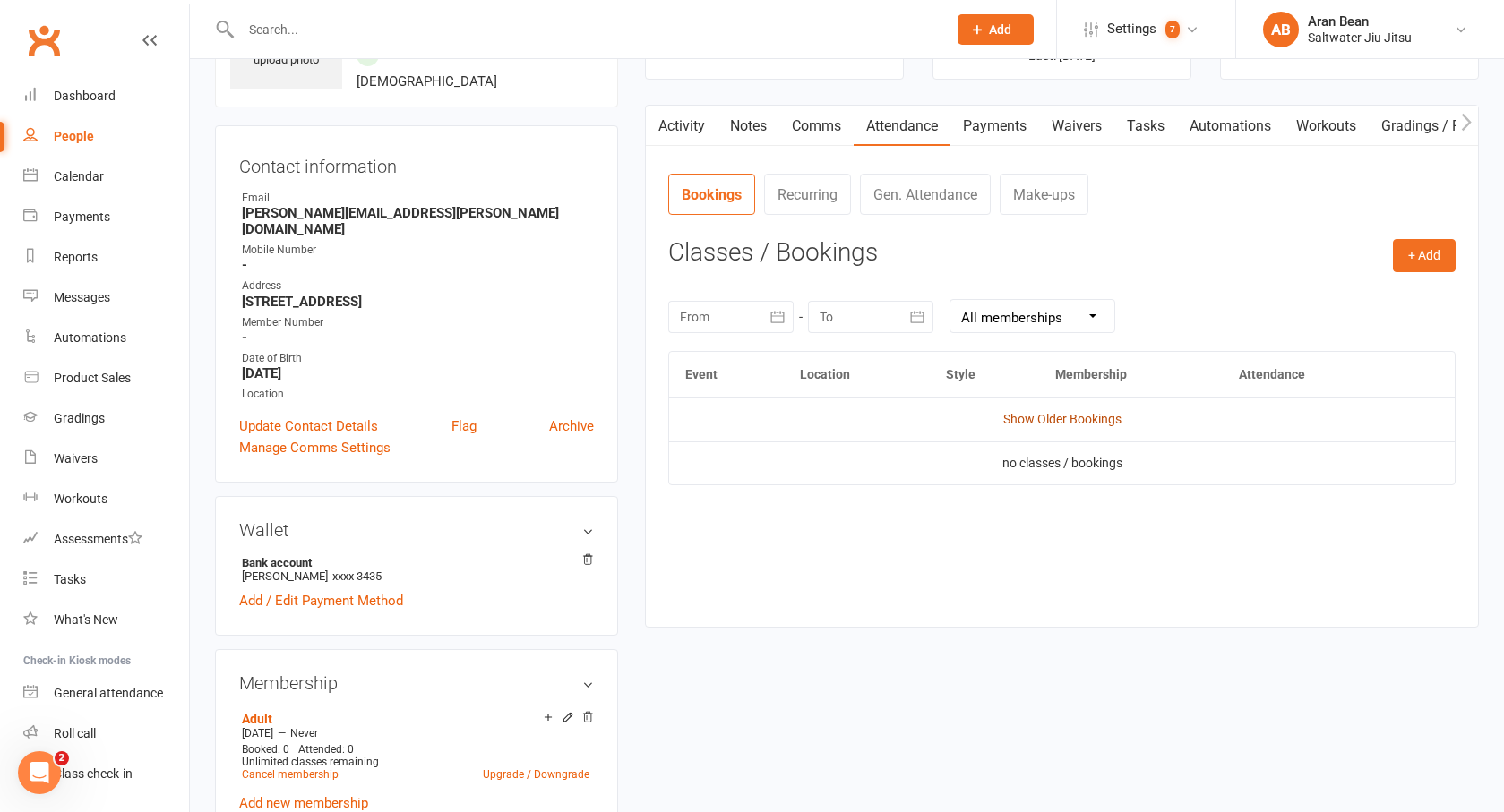
click at [1053, 422] on link "Show Older Bookings" at bounding box center [1062, 419] width 119 height 14
click at [1053, 422] on link "Hide Older Bookings" at bounding box center [1062, 419] width 112 height 14
click at [1053, 422] on link "Show Older Bookings" at bounding box center [1062, 419] width 119 height 14
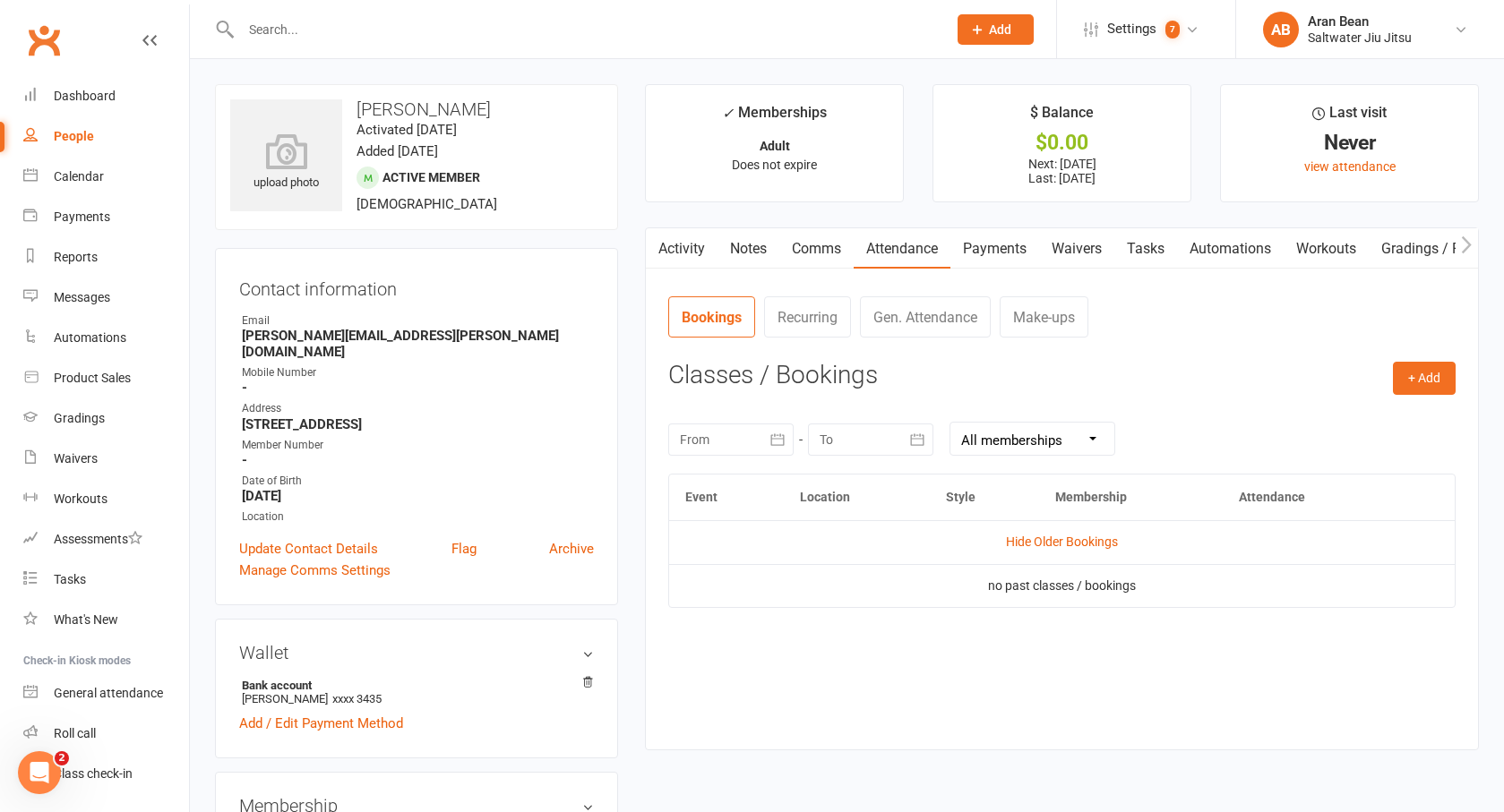
click at [83, 135] on div "People" at bounding box center [74, 135] width 40 height 14
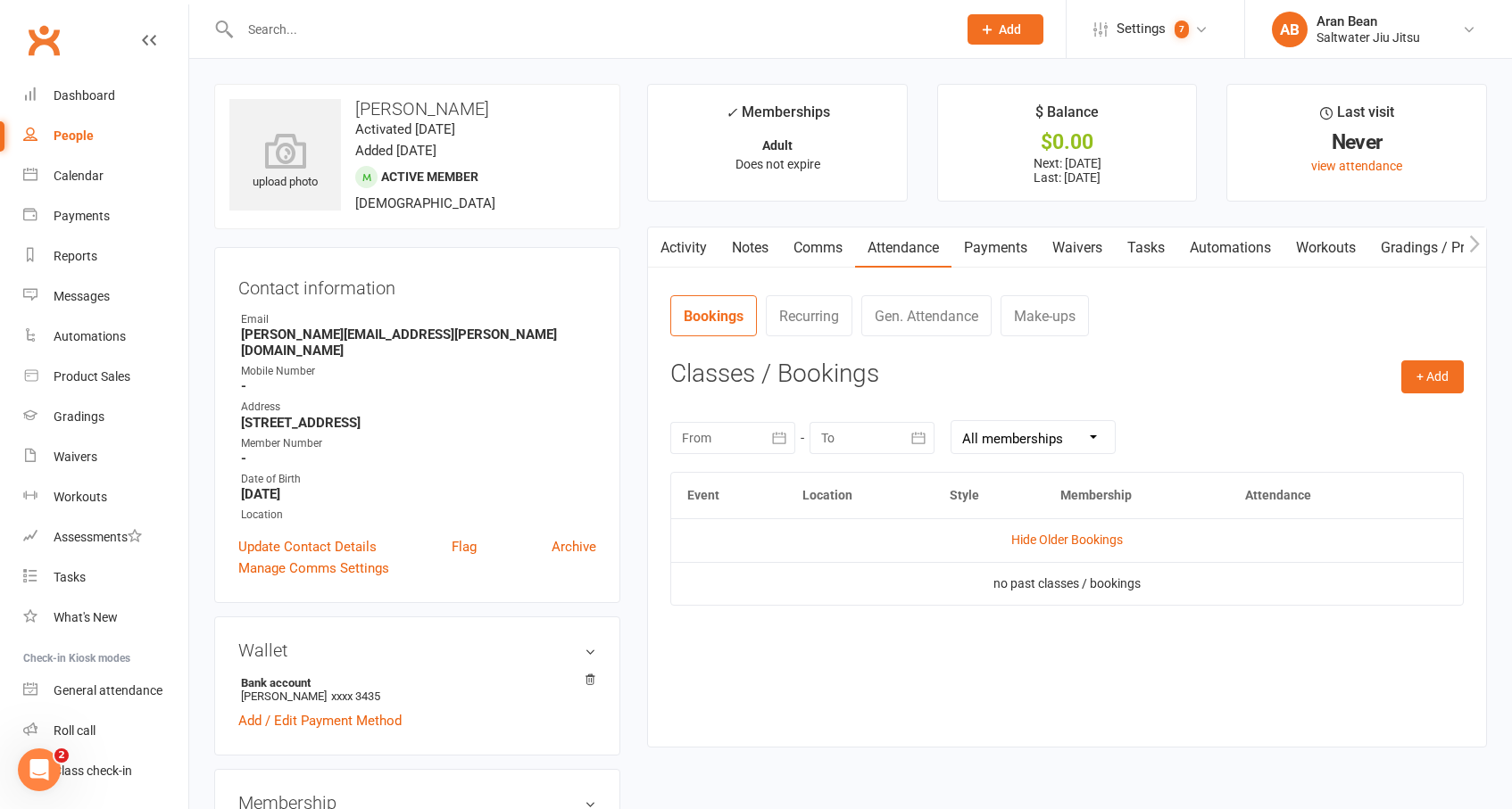
select select "100"
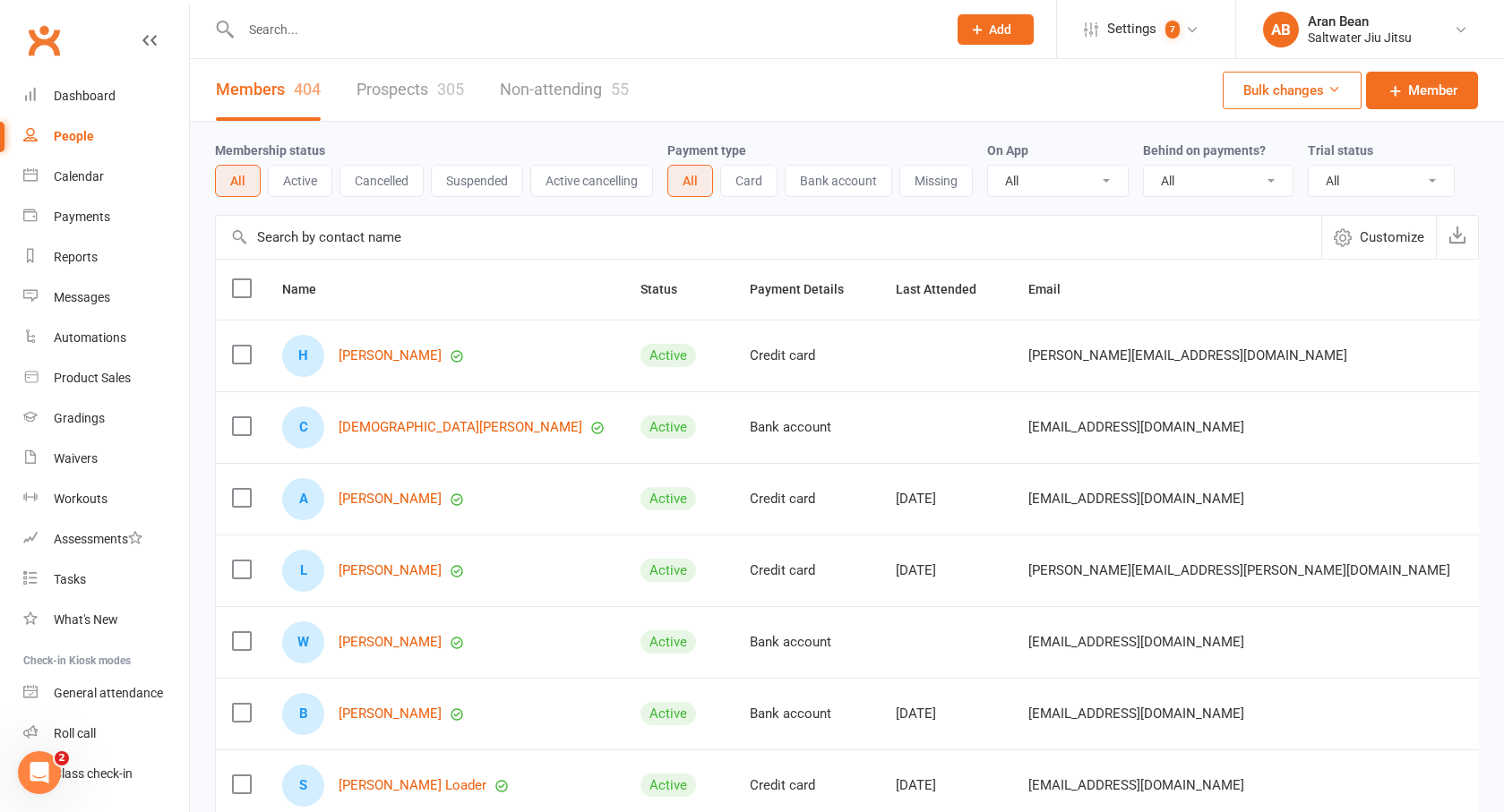
click at [97, 214] on div "Payments" at bounding box center [82, 216] width 56 height 14
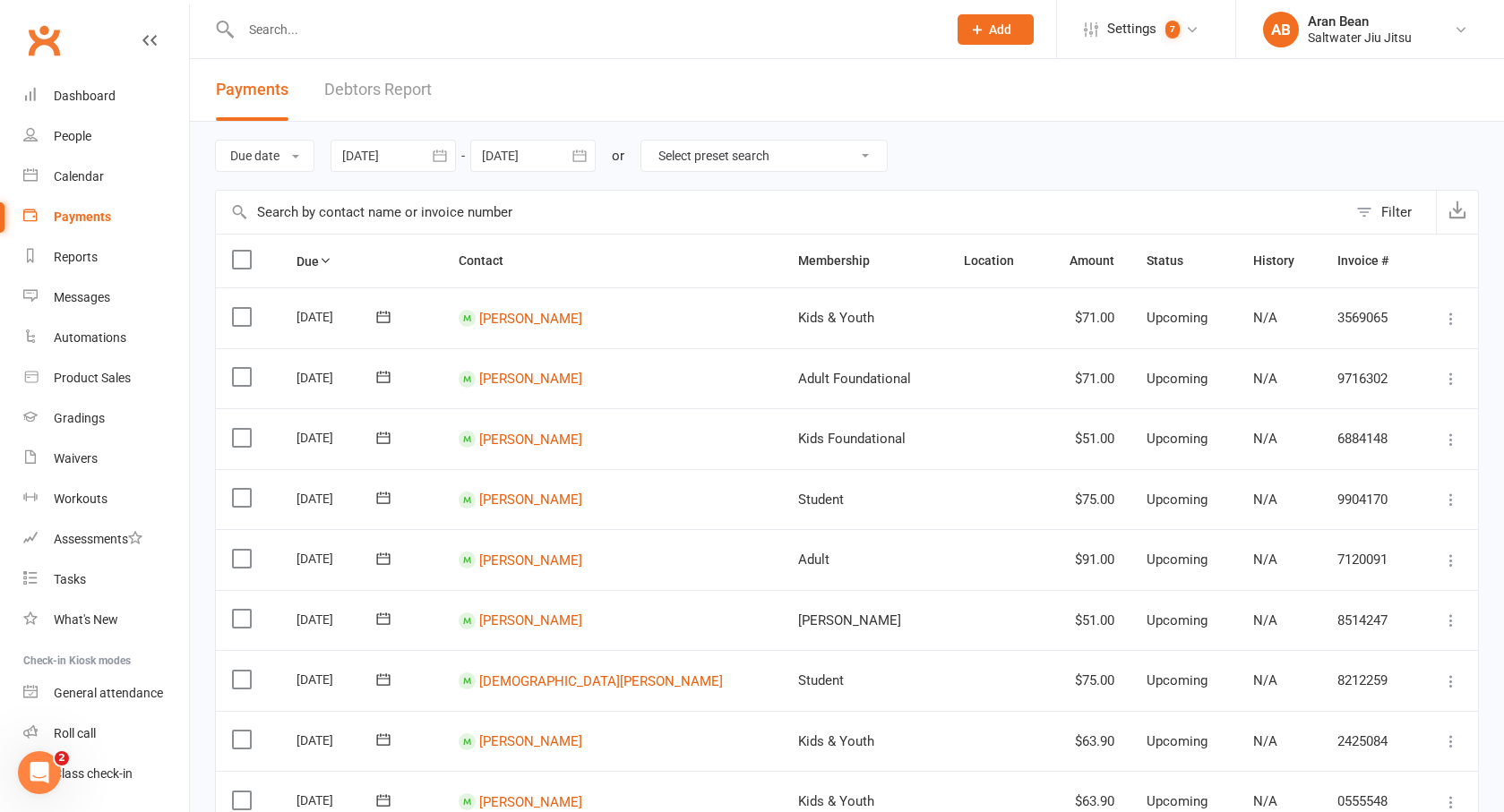
click at [398, 76] on link "Debtors Report" at bounding box center [378, 90] width 107 height 62
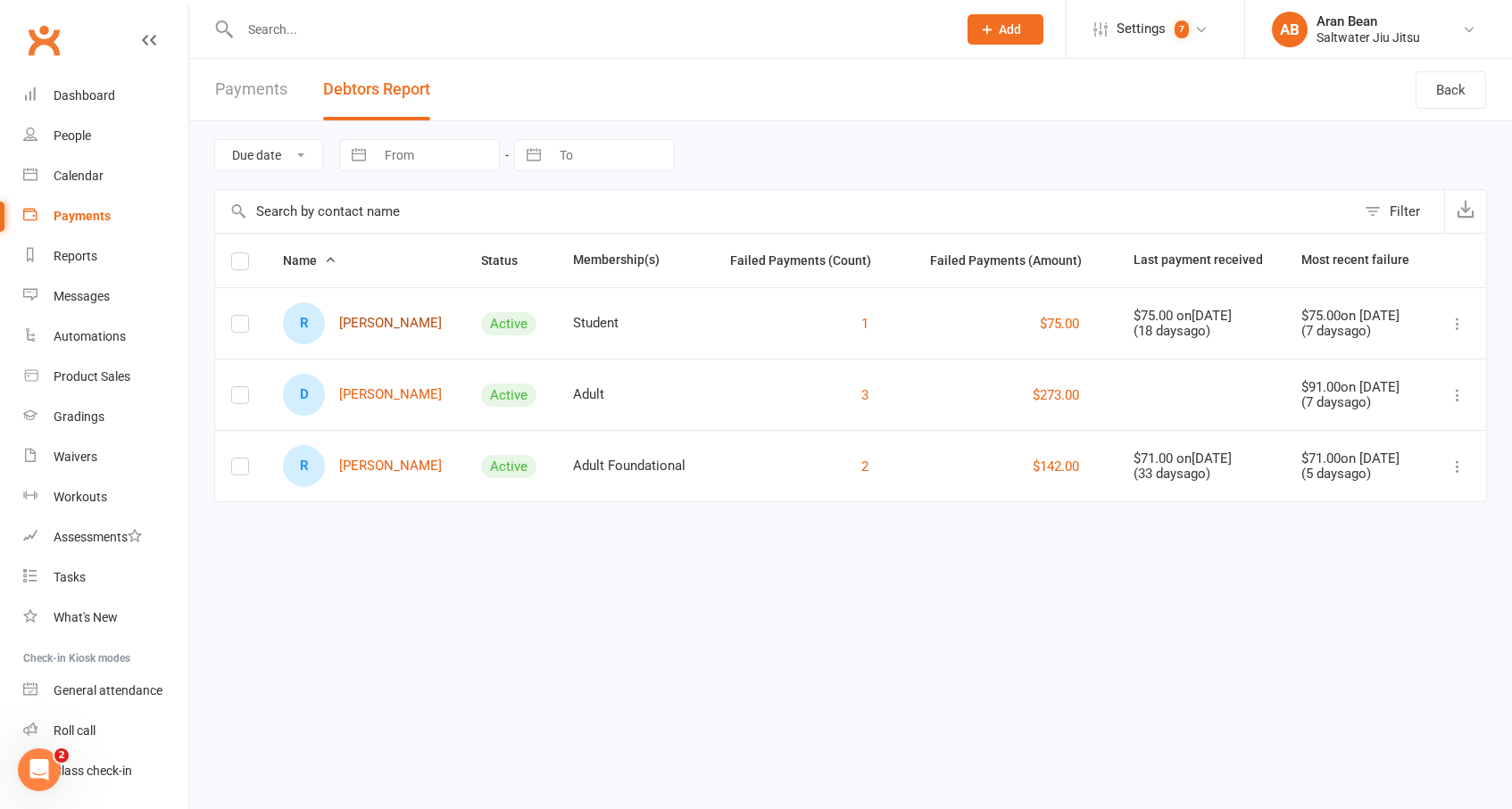
click at [375, 316] on link "R Ralph Bahilango" at bounding box center [362, 323] width 159 height 42
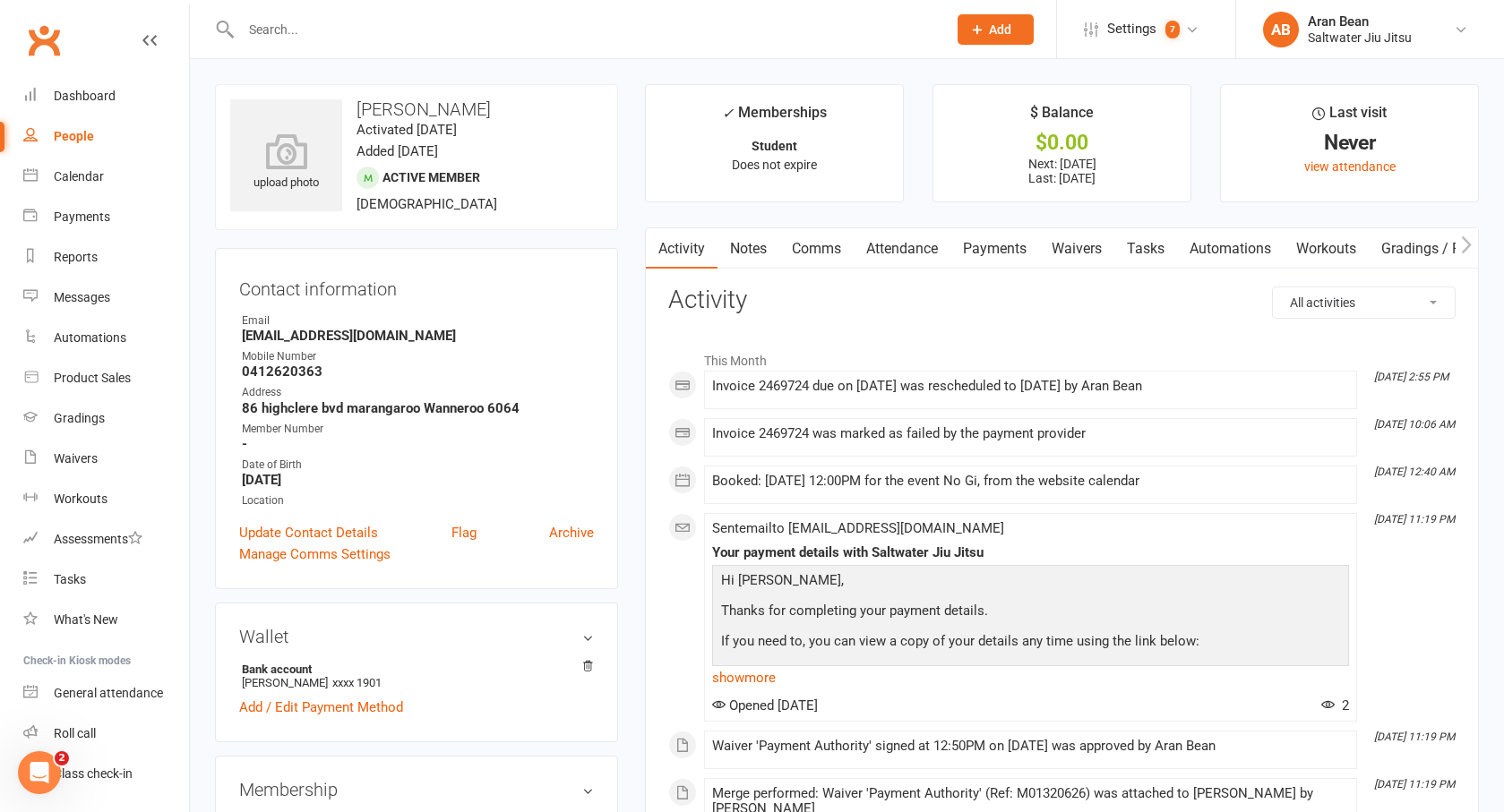
click at [992, 249] on link "Payments" at bounding box center [995, 249] width 89 height 41
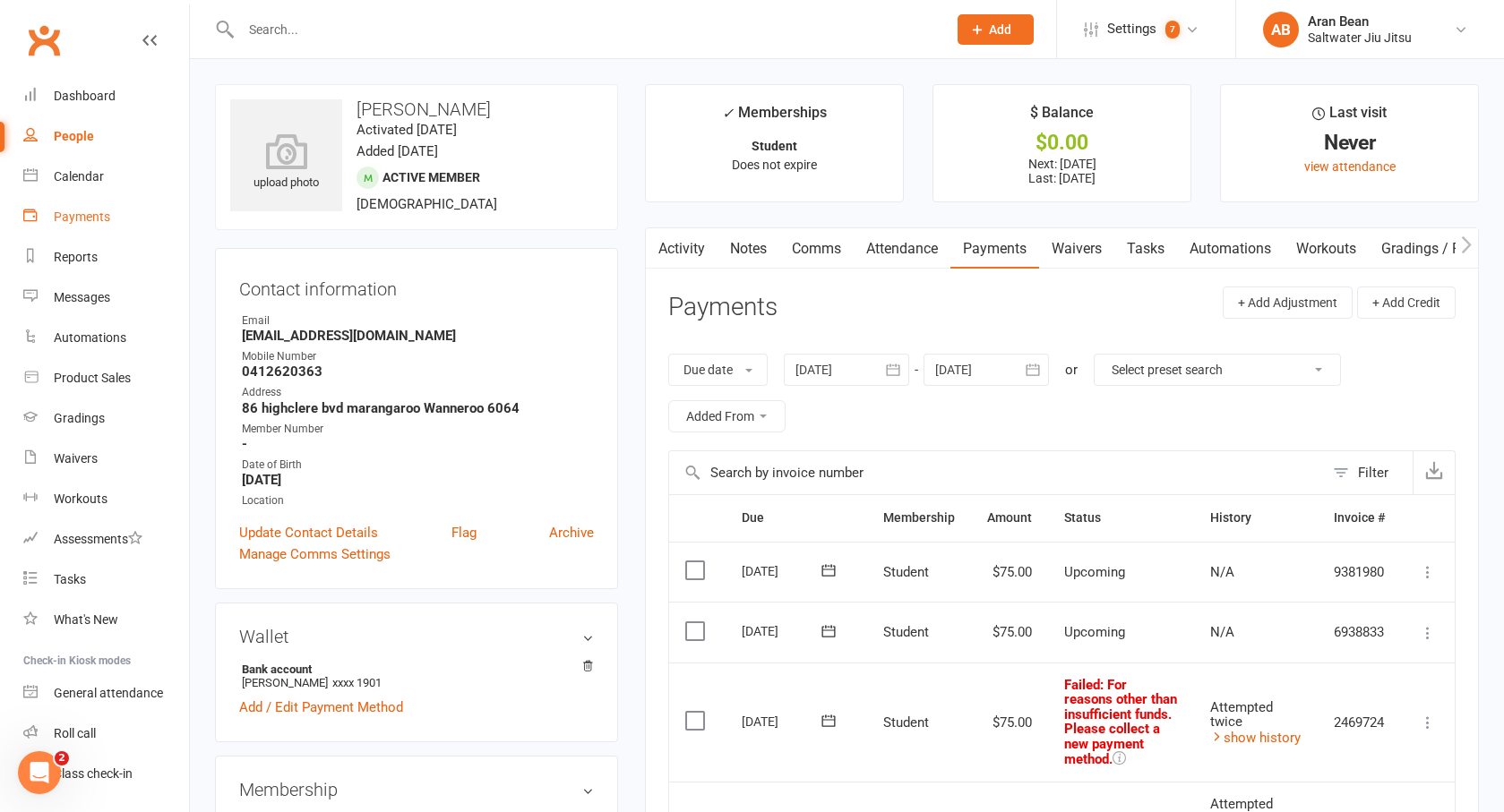
click at [84, 202] on link "Payments" at bounding box center [106, 217] width 165 height 40
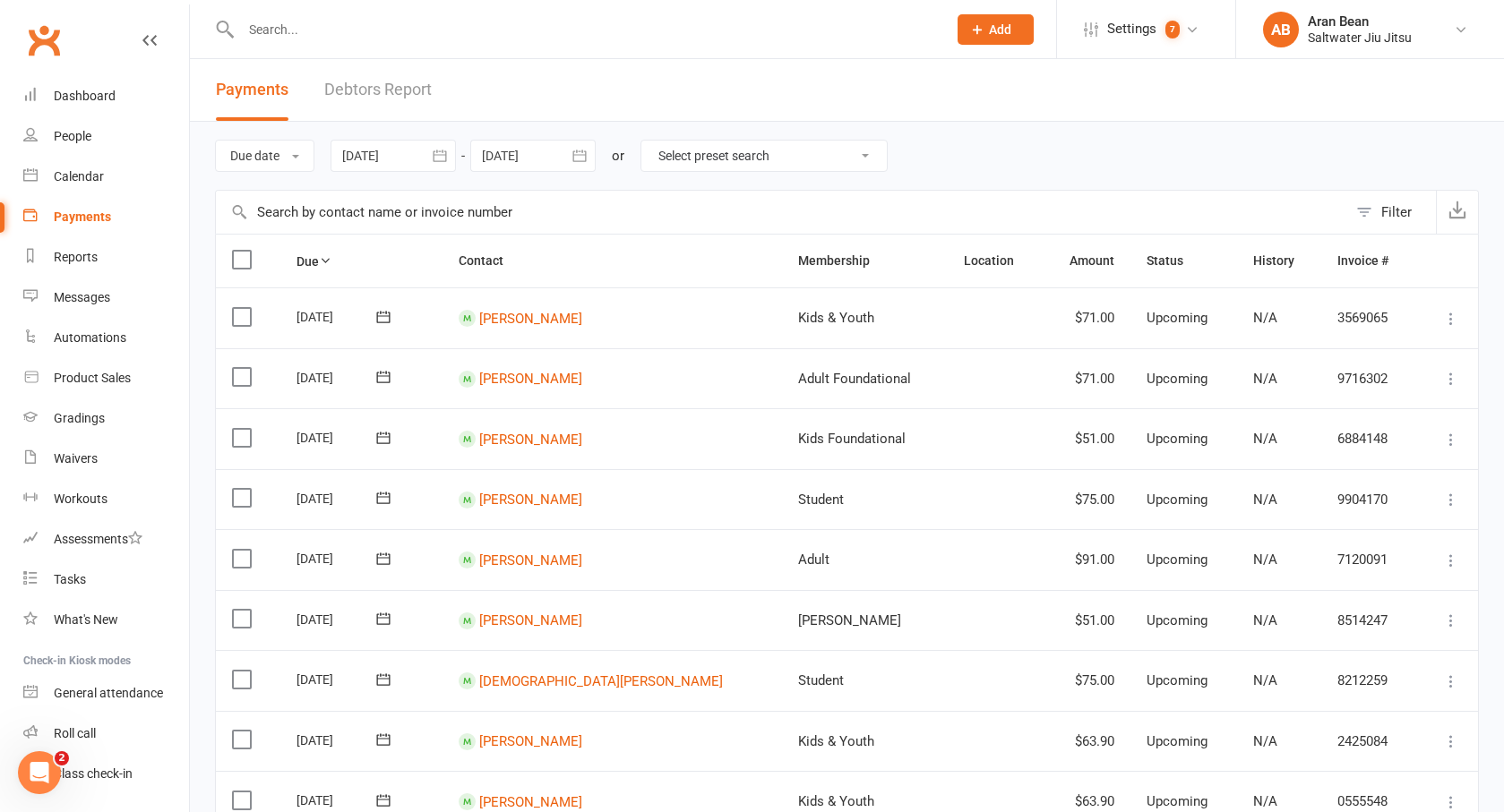
click at [386, 99] on link "Debtors Report" at bounding box center [378, 90] width 107 height 62
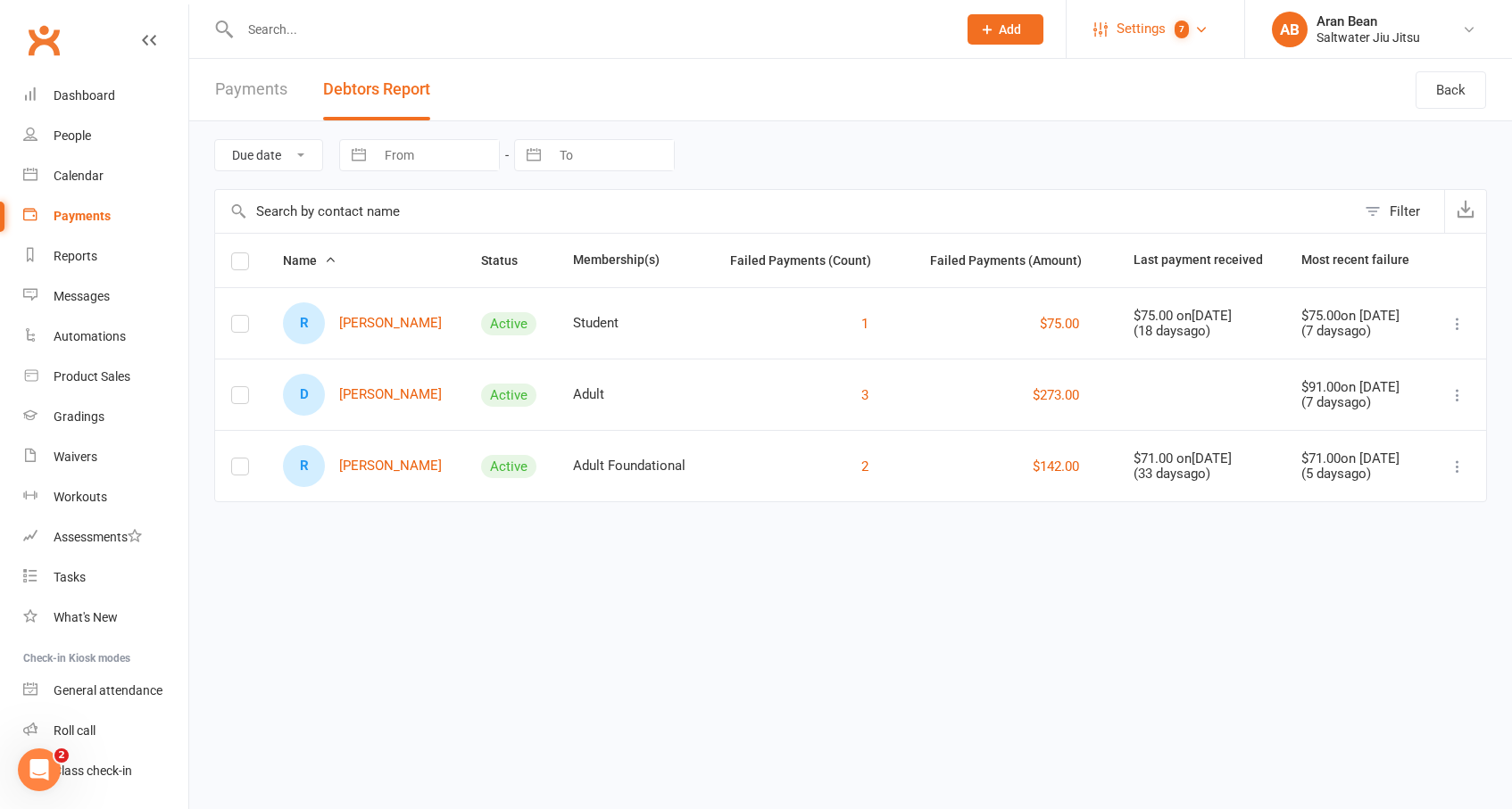
click at [1196, 10] on link "Settings 7" at bounding box center [1154, 29] width 124 height 40
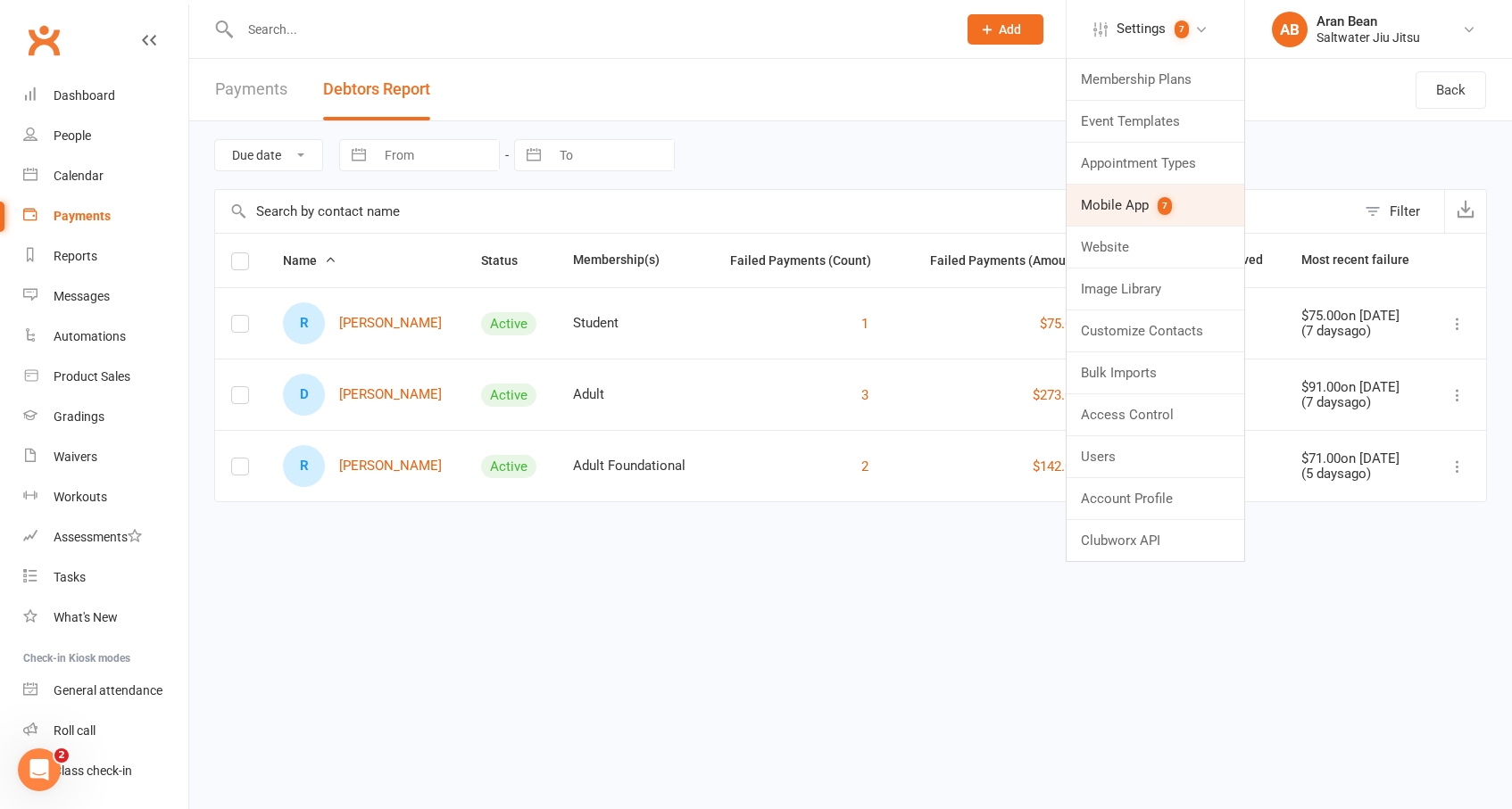
click at [1113, 194] on link "Mobile App 7" at bounding box center [1154, 205] width 178 height 41
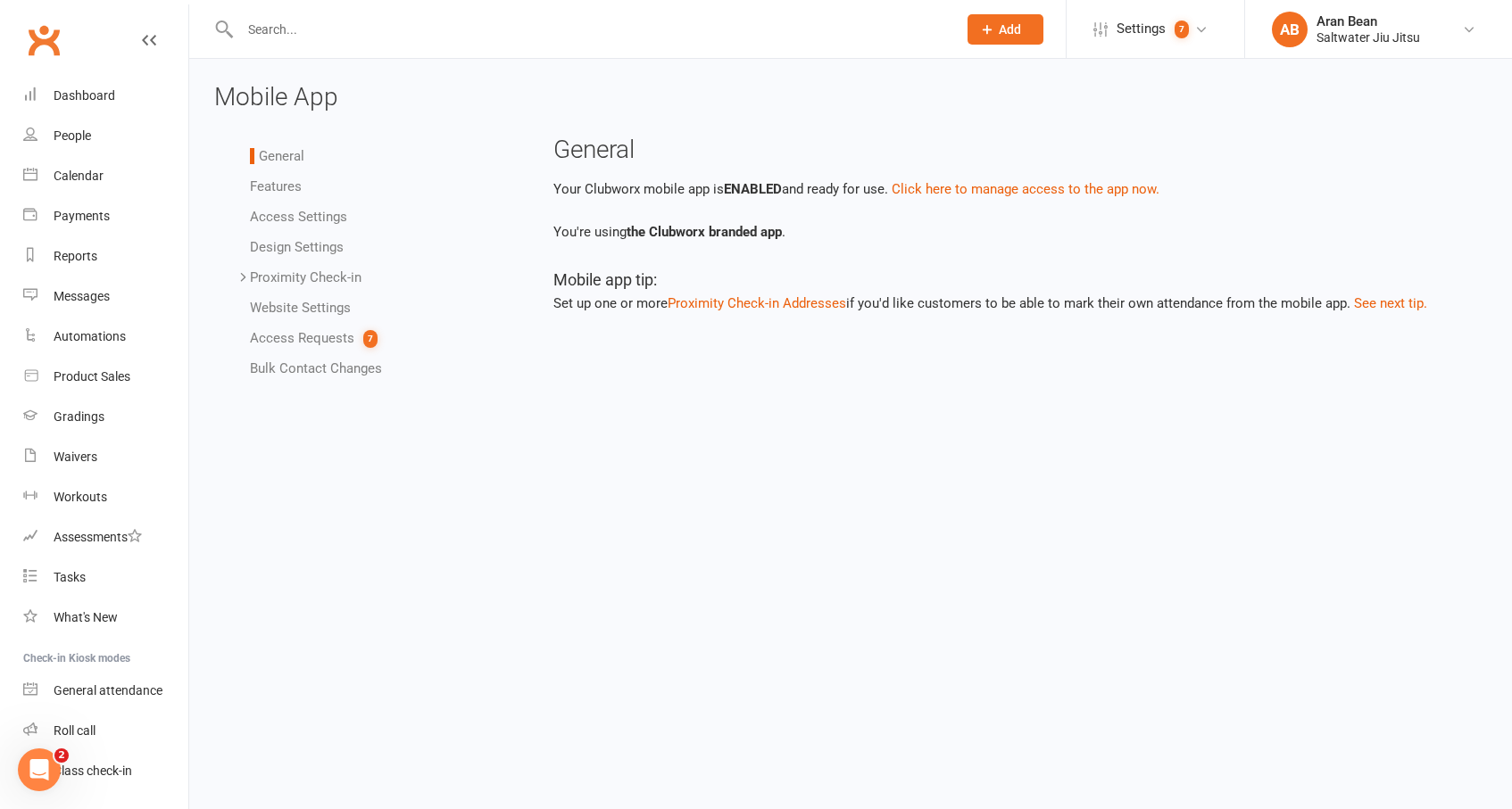
click at [304, 354] on ul "General Features Access Settings Design Settings Proximity Check-in Event Locat…" at bounding box center [363, 262] width 298 height 234
click at [301, 342] on link "Access Requests 7" at bounding box center [313, 338] width 128 height 16
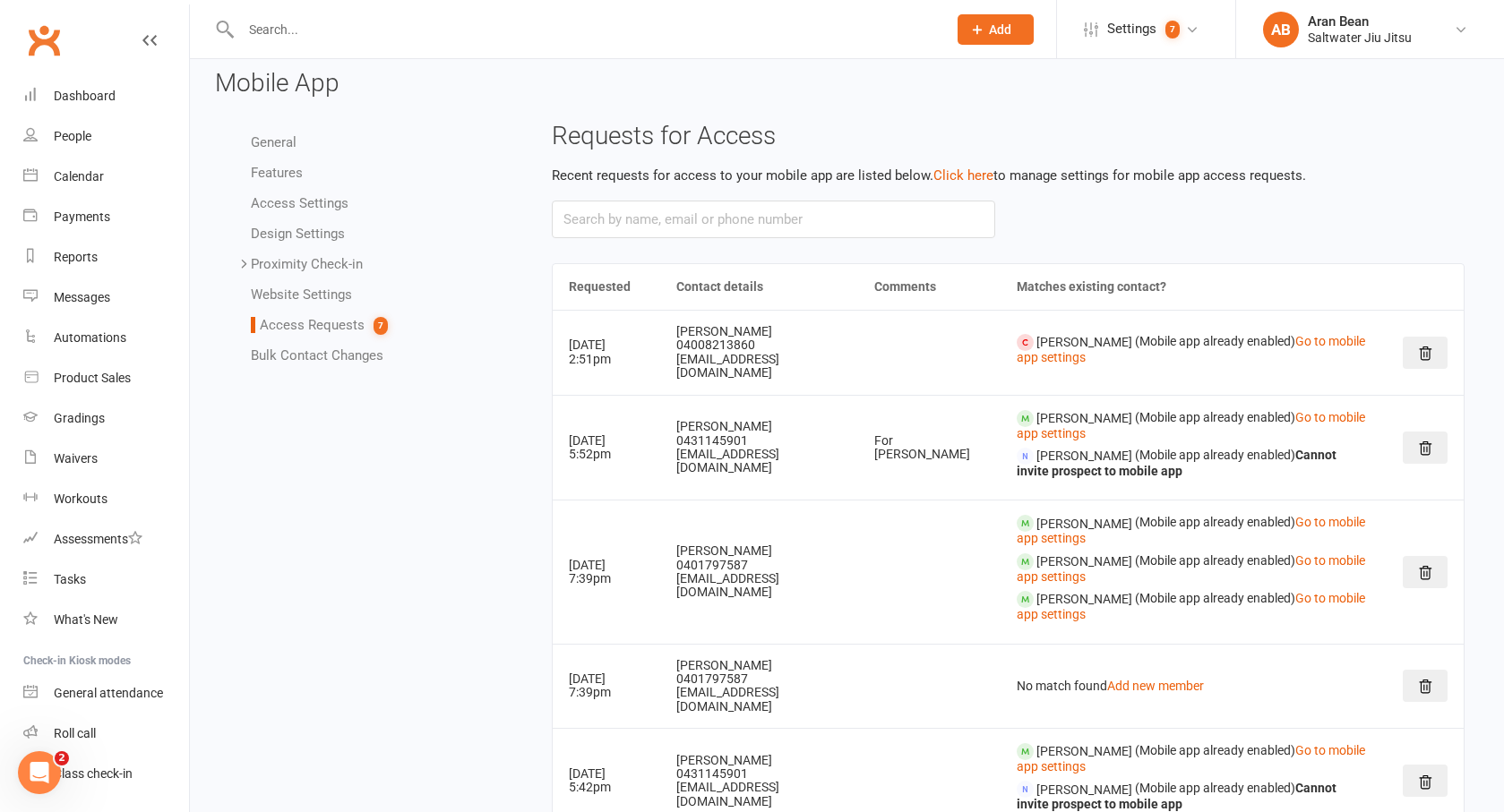
scroll to position [21, 0]
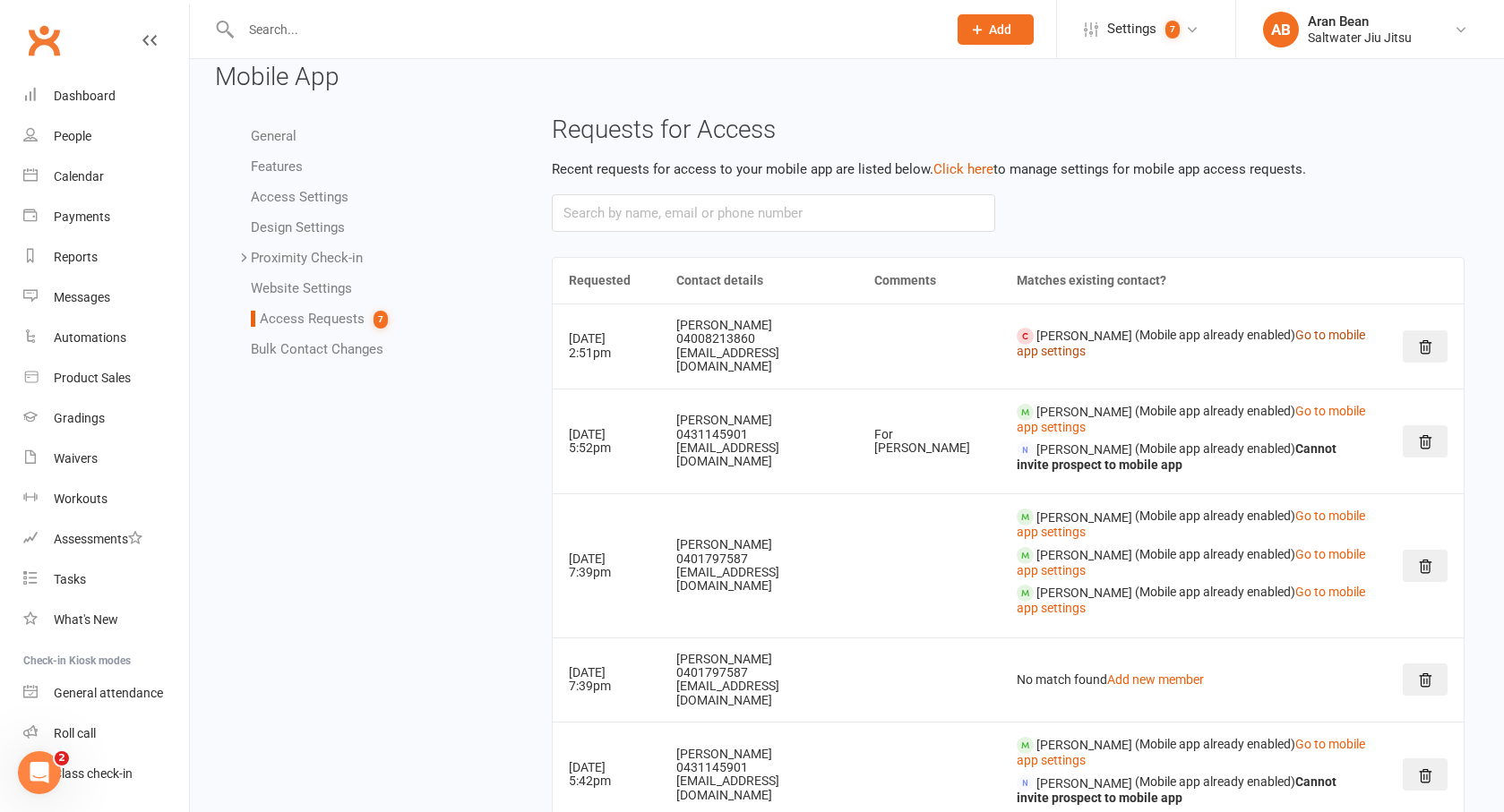
click at [1023, 337] on link "Go to mobile app settings" at bounding box center [1191, 343] width 349 height 31
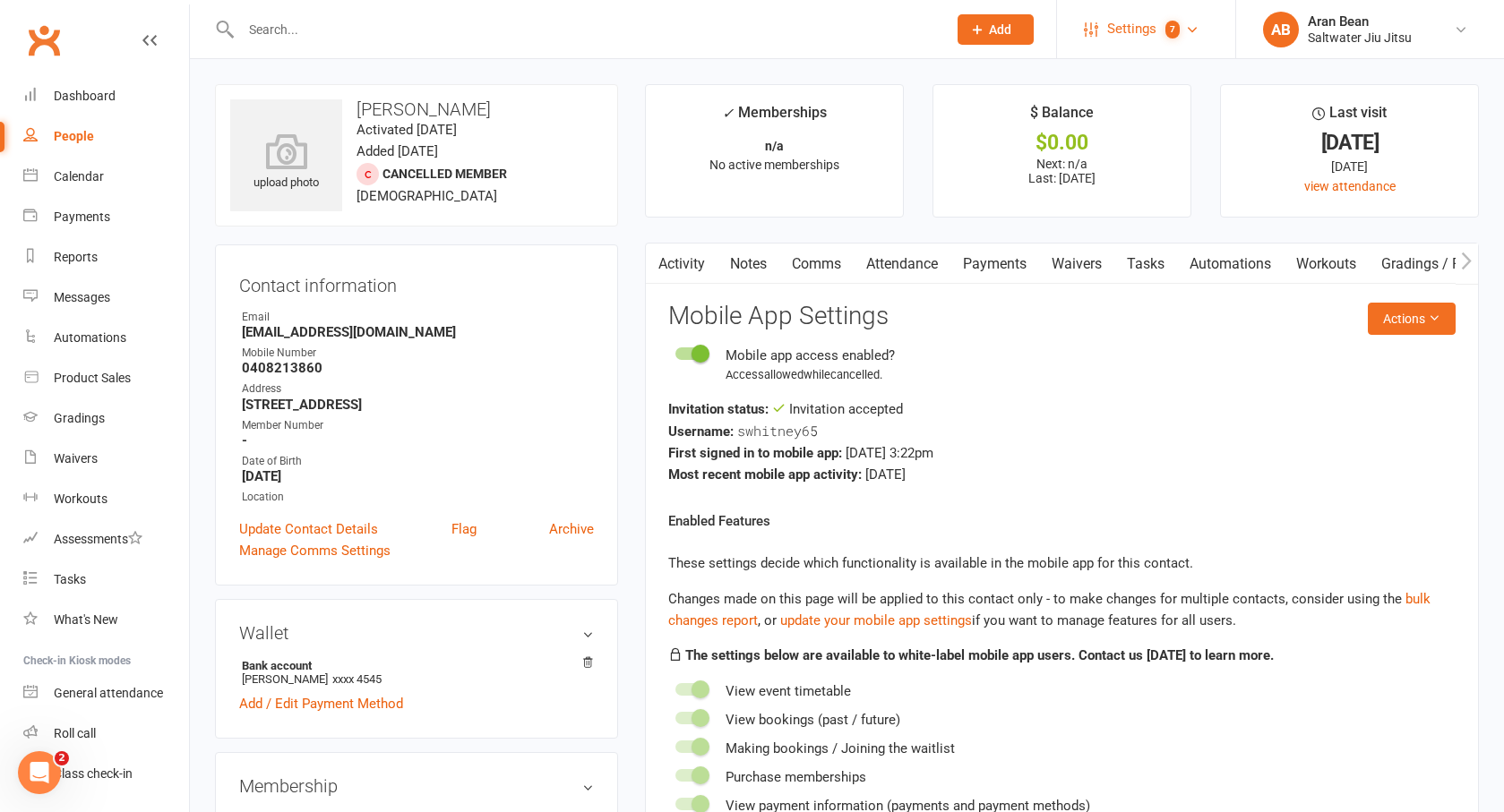
click at [1174, 30] on span "7" at bounding box center [1172, 29] width 14 height 18
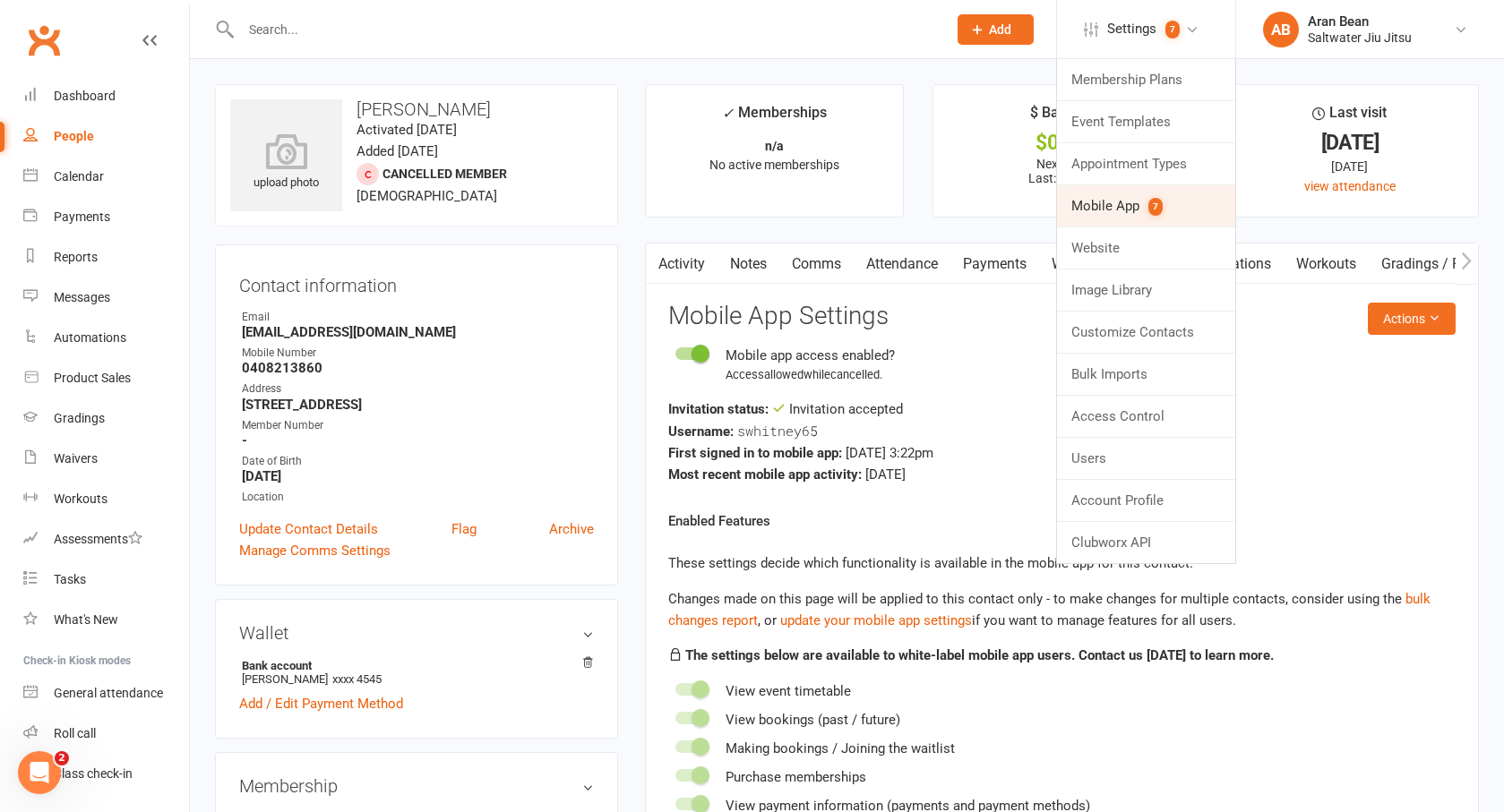
click at [1134, 203] on link "Mobile App 7" at bounding box center [1146, 206] width 179 height 41
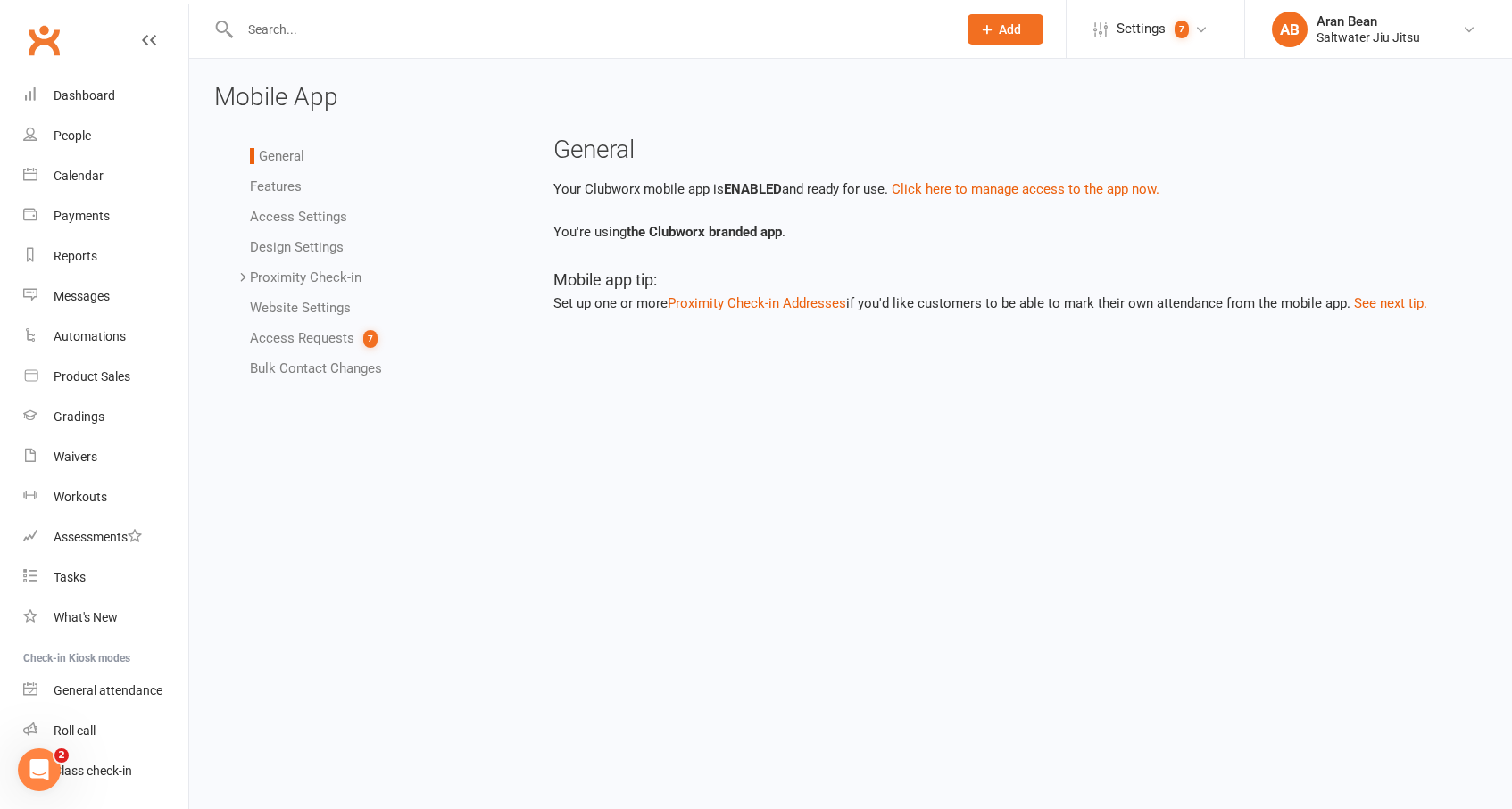
click at [290, 336] on link "Access Requests 7" at bounding box center [313, 338] width 128 height 16
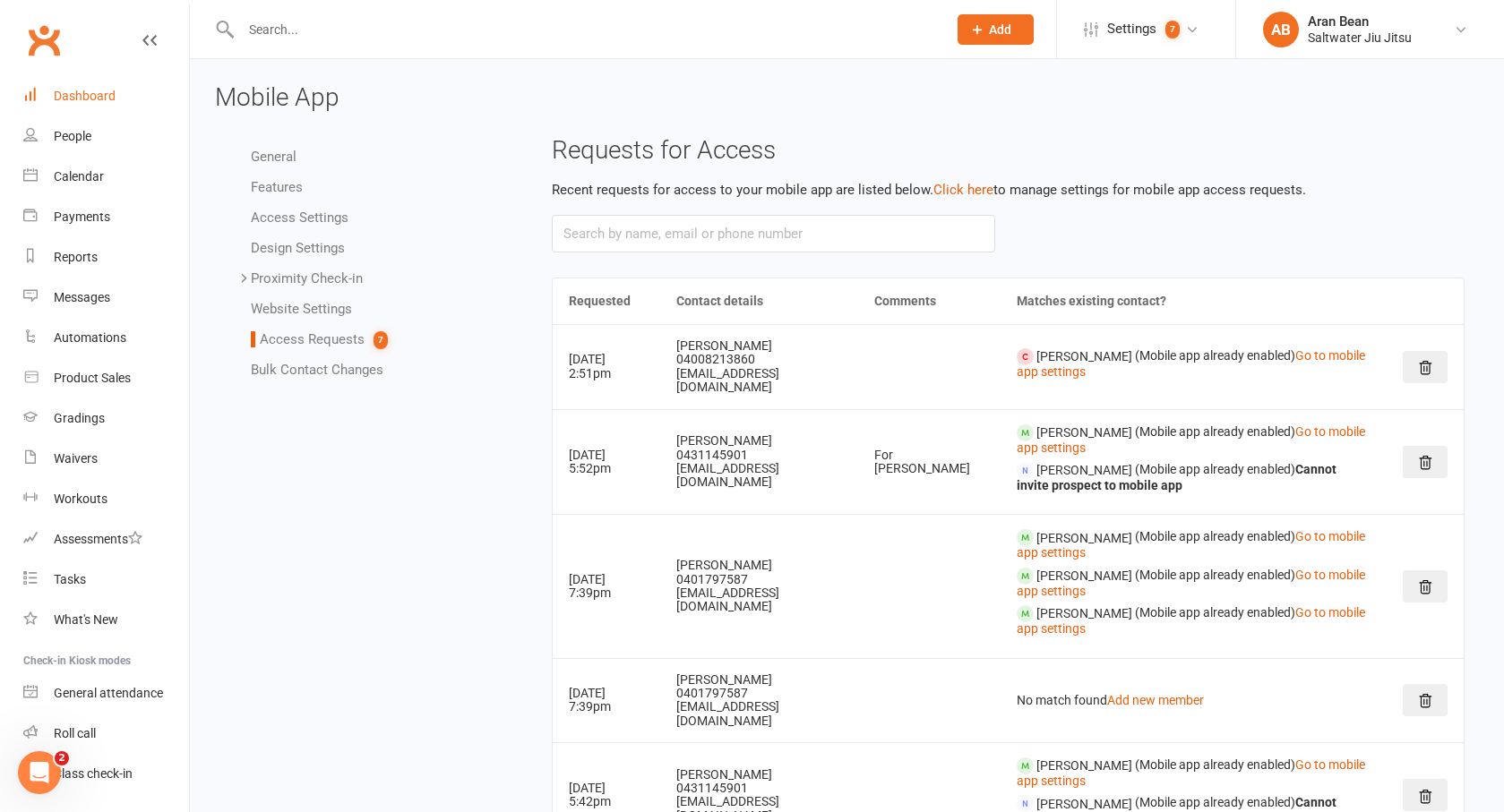
click at [72, 108] on link "Dashboard" at bounding box center [106, 95] width 165 height 40
